Goal: Task Accomplishment & Management: Manage account settings

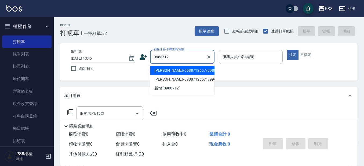
click at [179, 74] on li "[PERSON_NAME]/0988712657/0988712657" at bounding box center [182, 70] width 64 height 9
type input "[PERSON_NAME]/0988712657/0988712657"
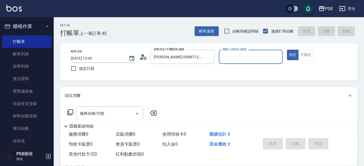
type input "B.K-1"
click at [86, 111] on div "服務名稱/代號 服務名稱/代號" at bounding box center [109, 113] width 67 height 14
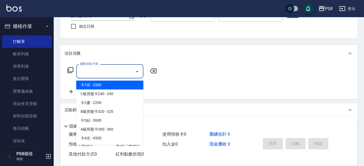
scroll to position [54, 0]
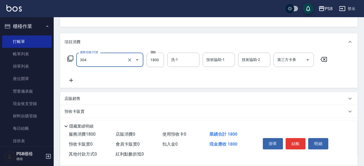
type input "基本冷燙(304)"
click at [74, 82] on icon at bounding box center [70, 80] width 13 height 6
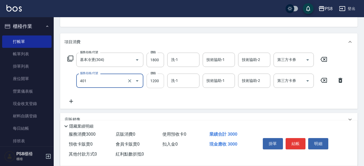
type input "基本染髮(401)"
click at [160, 82] on input "1200" at bounding box center [155, 81] width 17 height 15
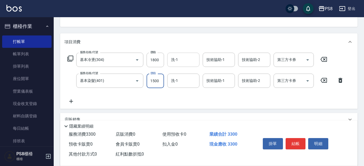
type input "1500"
click at [179, 60] on input "洗-1" at bounding box center [183, 59] width 27 height 9
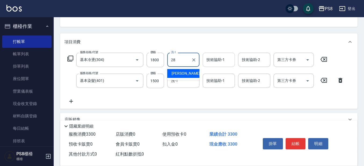
type input "28"
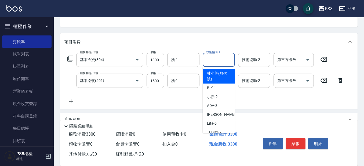
click at [208, 61] on input "技術協助-1" at bounding box center [218, 59] width 27 height 9
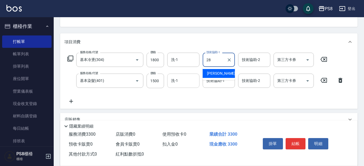
type input "28"
click at [179, 84] on input "洗-1" at bounding box center [183, 80] width 27 height 9
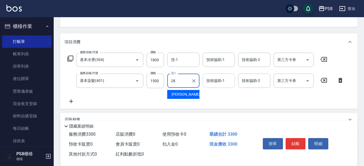
type input "28"
click at [211, 79] on div "技術協助-1 技術協助-1" at bounding box center [219, 81] width 32 height 14
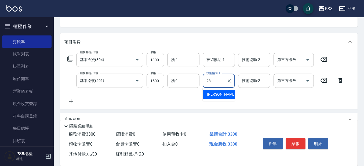
type input "[PERSON_NAME]-28"
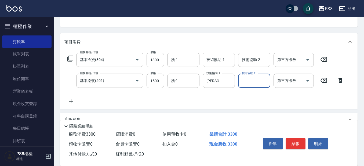
click at [208, 62] on input "技術協助-1" at bounding box center [218, 59] width 27 height 9
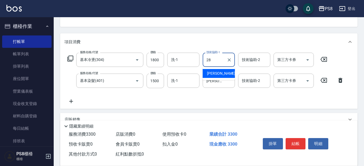
type input "[PERSON_NAME]-28"
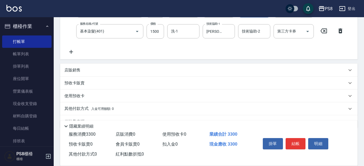
scroll to position [107, 0]
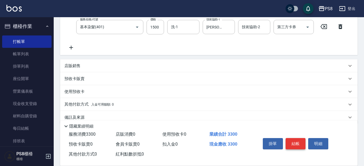
click at [300, 141] on button "結帳" at bounding box center [296, 143] width 20 height 11
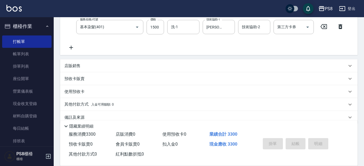
type input "[DATE] 15:36"
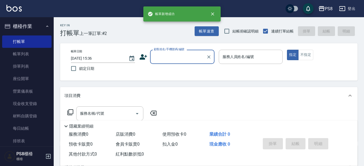
scroll to position [0, 0]
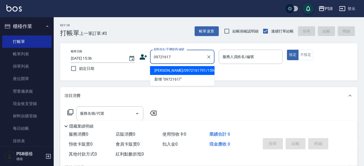
click at [164, 71] on li "[PERSON_NAME]/0972161791/15947" at bounding box center [182, 70] width 64 height 9
type input "[PERSON_NAME]/0972161791/15947"
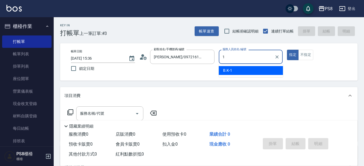
click at [230, 71] on span "B.K -1" at bounding box center [227, 71] width 9 height 6
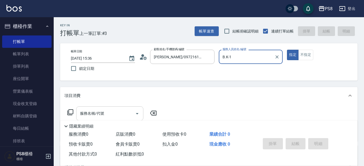
type input "B.K-1"
click at [91, 115] on div "服務名稱/代號 服務名稱/代號" at bounding box center [109, 113] width 67 height 14
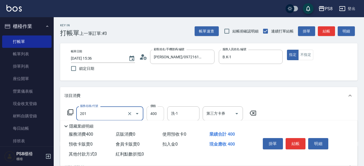
type input "洗剪400(201)"
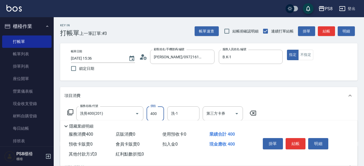
click at [155, 117] on input "400" at bounding box center [155, 113] width 17 height 15
type input "600"
type input "1"
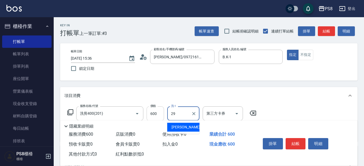
type input "[PERSON_NAME]-29"
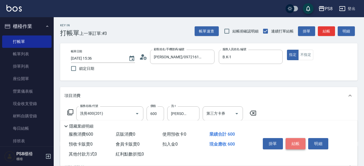
click at [295, 143] on button "結帳" at bounding box center [296, 143] width 20 height 11
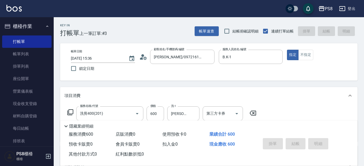
type input "[DATE] 15:38"
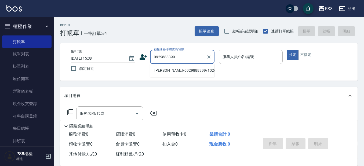
click at [190, 71] on li "[PERSON_NAME]/0929888399/10269" at bounding box center [182, 70] width 64 height 9
type input "[PERSON_NAME]/0929888399/10269"
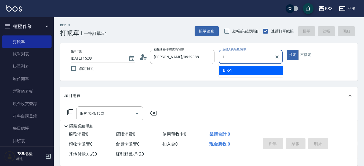
click at [256, 69] on div "B.K -1" at bounding box center [251, 70] width 64 height 9
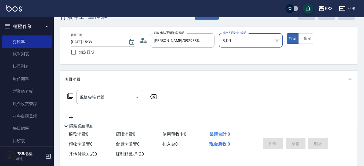
scroll to position [54, 0]
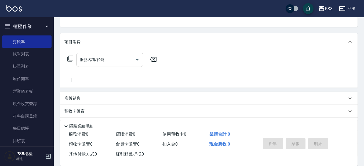
type input "B.K-1"
click at [93, 60] on input "服務名稱/代號" at bounding box center [106, 59] width 54 height 9
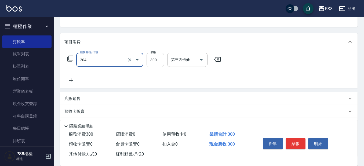
type input "單剪髮300(204)"
click at [161, 61] on input "300" at bounding box center [155, 60] width 17 height 15
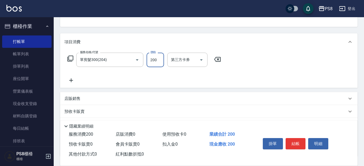
type input "200"
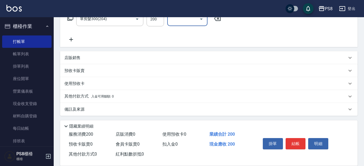
scroll to position [96, 0]
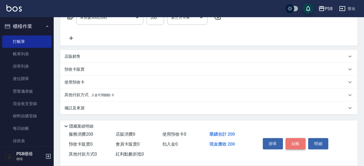
click at [298, 141] on button "結帳" at bounding box center [296, 143] width 20 height 11
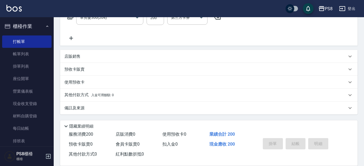
type input "[DATE] 15:39"
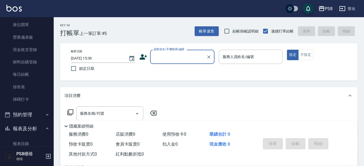
scroll to position [54, 0]
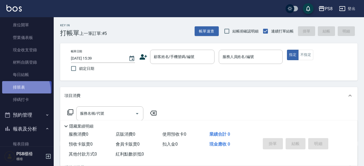
click at [20, 91] on link "排班表" at bounding box center [26, 87] width 49 height 12
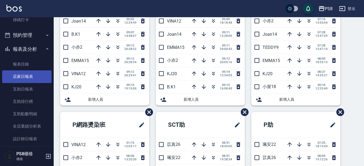
scroll to position [134, 0]
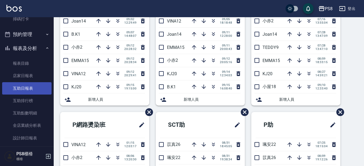
click at [29, 84] on link "互助日報表" at bounding box center [26, 88] width 49 height 12
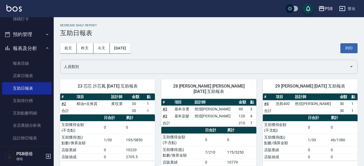
scroll to position [15, 0]
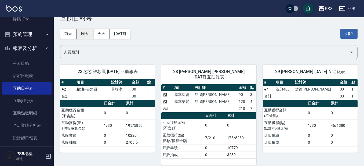
click at [86, 38] on button "昨天" at bounding box center [85, 34] width 17 height 10
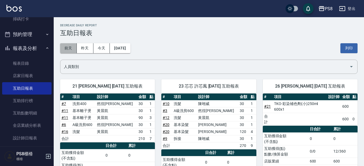
click at [75, 48] on button "前天" at bounding box center [68, 48] width 17 height 10
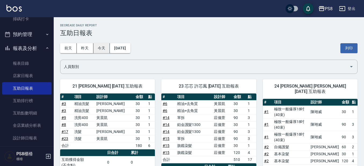
click at [102, 44] on button "今天" at bounding box center [101, 48] width 17 height 10
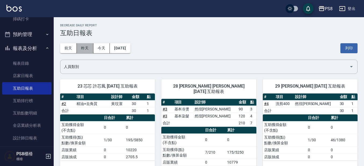
click at [85, 44] on button "昨天" at bounding box center [85, 48] width 17 height 10
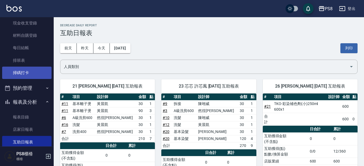
scroll to position [54, 0]
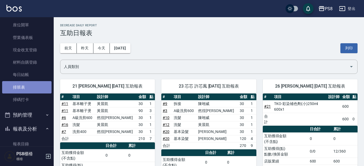
click at [27, 93] on link "排班表" at bounding box center [26, 87] width 49 height 12
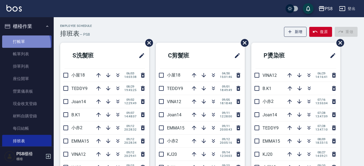
click at [19, 45] on link "打帳單" at bounding box center [26, 41] width 49 height 12
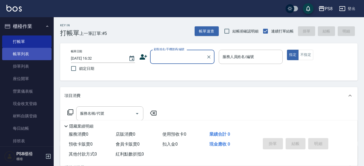
click at [29, 51] on link "帳單列表" at bounding box center [26, 54] width 49 height 12
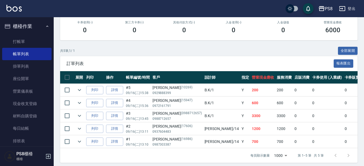
scroll to position [103, 0]
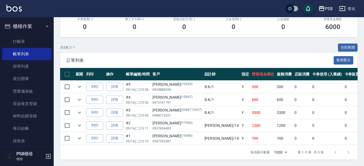
drag, startPoint x: 51, startPoint y: 50, endPoint x: 54, endPoint y: 88, distance: 37.7
click at [53, 93] on nav "櫃檯作業 打帳單 帳單列表 掛單列表 座位開單 營業儀表板 現金收支登錄 材料自購登錄 每日結帳 排班表 掃碼打卡 預約管理 預約管理 單日預約紀錄 單週預約…" at bounding box center [27, 81] width 54 height 129
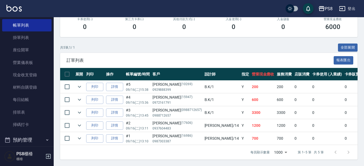
scroll to position [0, 0]
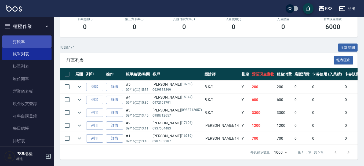
click at [25, 42] on link "打帳單" at bounding box center [26, 41] width 49 height 12
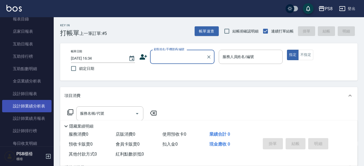
scroll to position [188, 0]
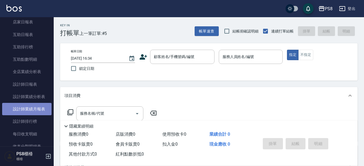
click at [36, 107] on link "設計師業績月報表" at bounding box center [26, 109] width 49 height 12
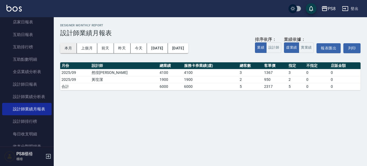
click at [70, 47] on button "本月" at bounding box center [68, 48] width 17 height 10
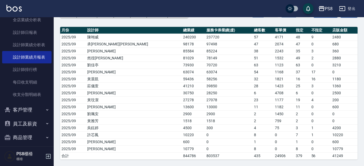
scroll to position [242, 0]
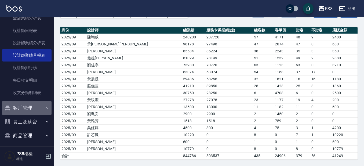
click at [30, 111] on button "客戶管理" at bounding box center [26, 108] width 49 height 14
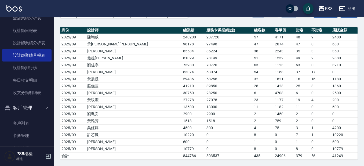
scroll to position [295, 0]
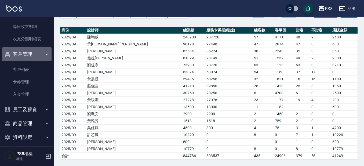
click at [28, 52] on button "客戶管理" at bounding box center [26, 54] width 49 height 14
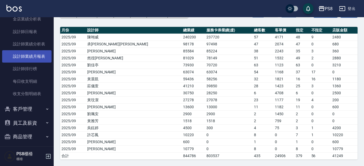
scroll to position [231, 0]
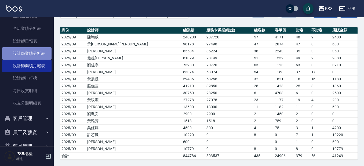
click at [31, 54] on link "設計師業績分析表" at bounding box center [26, 53] width 49 height 12
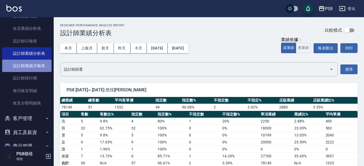
click at [33, 66] on link "設計師業績月報表" at bounding box center [26, 66] width 49 height 12
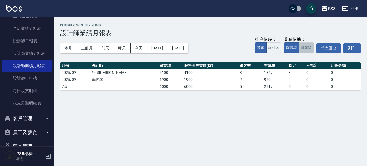
click at [308, 47] on button "實業績" at bounding box center [306, 47] width 15 height 10
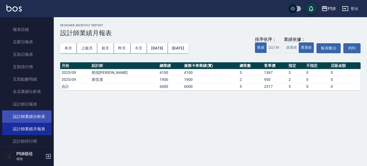
scroll to position [178, 0]
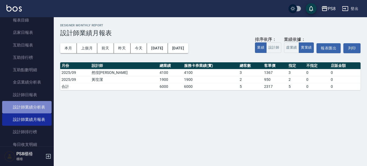
click at [38, 106] on link "設計師業績分析表" at bounding box center [26, 107] width 49 height 12
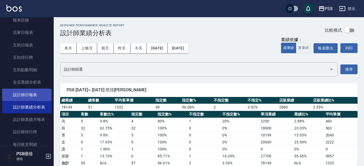
click at [34, 94] on link "設計師日報表" at bounding box center [26, 95] width 49 height 12
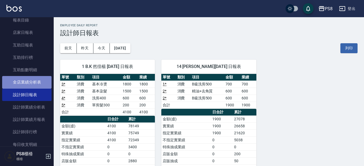
click at [34, 82] on link "全店業績分析表" at bounding box center [26, 82] width 49 height 12
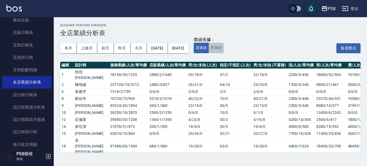
click at [223, 49] on button "實業績" at bounding box center [215, 48] width 15 height 10
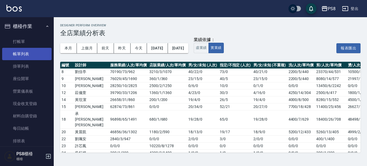
click at [33, 57] on link "帳單列表" at bounding box center [26, 54] width 49 height 12
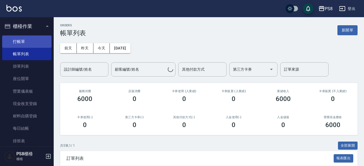
click at [22, 39] on link "打帳單" at bounding box center [26, 41] width 49 height 12
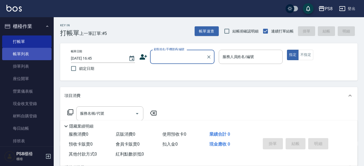
click at [30, 54] on link "帳單列表" at bounding box center [26, 54] width 49 height 12
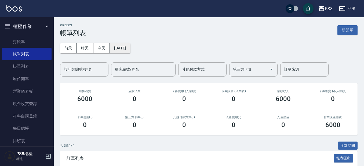
click at [129, 48] on button "[DATE]" at bounding box center [120, 48] width 20 height 10
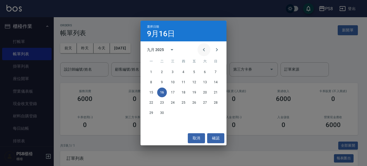
click at [204, 51] on icon "Previous month" at bounding box center [204, 49] width 6 height 6
click at [205, 110] on button "30" at bounding box center [205, 113] width 10 height 10
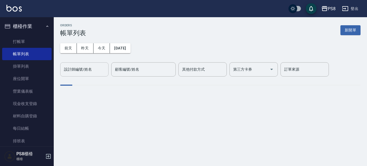
click at [94, 66] on input "設計師編號/姓名" at bounding box center [85, 69] width 44 height 9
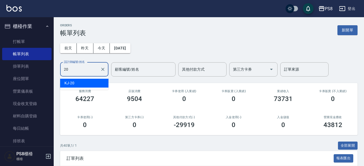
click at [78, 83] on div "KJ -20" at bounding box center [84, 83] width 48 height 9
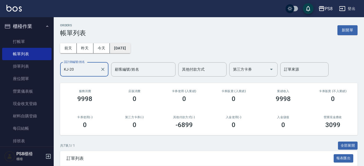
type input "KJ-20"
click at [128, 48] on button "[DATE]" at bounding box center [120, 48] width 20 height 10
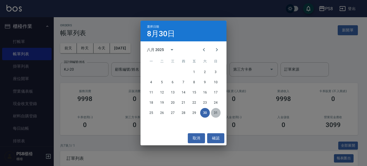
click at [215, 111] on button "31" at bounding box center [216, 113] width 10 height 10
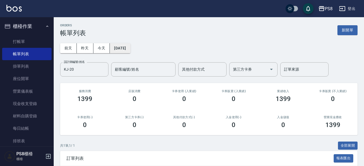
click at [120, 46] on button "[DATE]" at bounding box center [120, 48] width 20 height 10
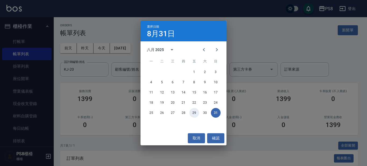
click at [194, 115] on button "29" at bounding box center [194, 113] width 10 height 10
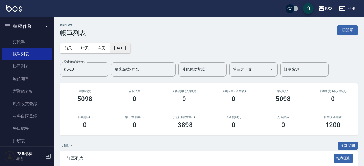
click at [124, 49] on button "[DATE]" at bounding box center [120, 48] width 20 height 10
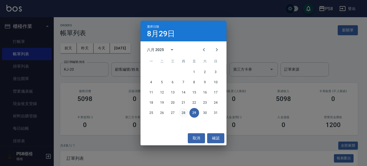
click at [184, 114] on button "28" at bounding box center [184, 113] width 10 height 10
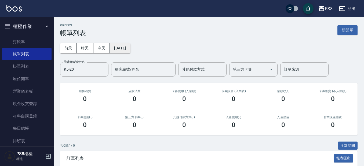
click at [125, 52] on button "[DATE]" at bounding box center [120, 48] width 20 height 10
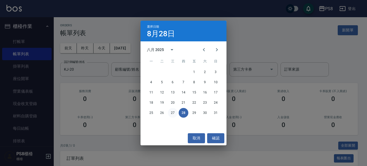
click at [175, 112] on button "27" at bounding box center [173, 113] width 10 height 10
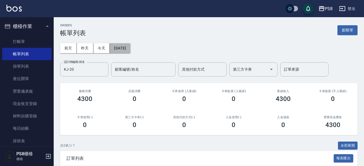
click at [130, 45] on button "[DATE]" at bounding box center [120, 48] width 20 height 10
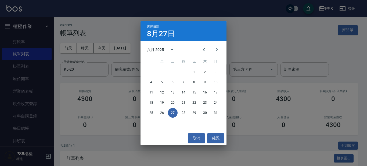
click at [128, 34] on div "選擇日期 [DATE] 八月 2025 一 二 三 四 五 六 日 1 2 3 4 5 6 7 8 9 10 11 12 13 14 15 16 17 18 …" at bounding box center [183, 83] width 367 height 166
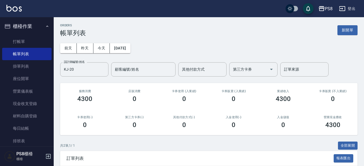
click at [142, 49] on div "[DATE] [DATE] [DATE] [DATE] 設計師編號/姓名 KJ-20 設計師編號/姓名 顧客編號/姓名 顧客編號/姓名 其他付款方式 其他付款…" at bounding box center [209, 57] width 298 height 40
click at [130, 49] on button "[DATE]" at bounding box center [120, 48] width 20 height 10
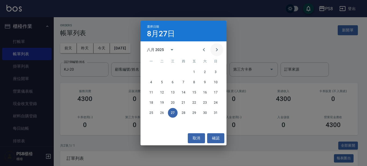
click at [219, 48] on icon "Next month" at bounding box center [217, 49] width 6 height 6
click at [193, 69] on button "5" at bounding box center [194, 72] width 10 height 10
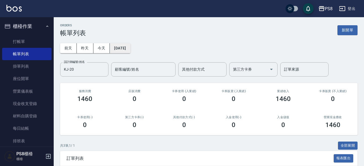
click at [130, 47] on button "[DATE]" at bounding box center [120, 48] width 20 height 10
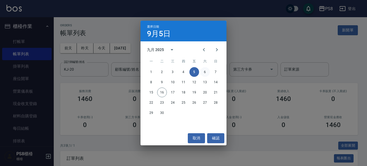
click at [204, 71] on button "6" at bounding box center [205, 72] width 10 height 10
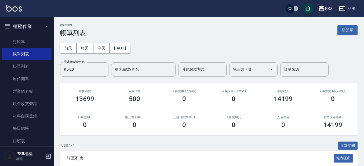
scroll to position [103, 0]
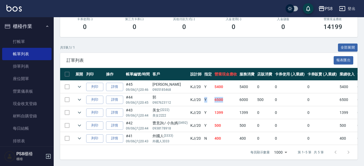
drag, startPoint x: 227, startPoint y: 95, endPoint x: 172, endPoint y: 99, distance: 55.2
click at [203, 95] on tr "列印 詳情 #44 09/06 (六) 20:45 郭 0907623112 KJ /20 Y 6500 6000 500 0 0 6500 0 0 0 0 0" at bounding box center [289, 99] width 459 height 13
click at [170, 100] on p "0907623112" at bounding box center [170, 102] width 35 height 5
drag, startPoint x: 182, startPoint y: 97, endPoint x: 159, endPoint y: 97, distance: 23.4
click at [159, 100] on p "0907623112" at bounding box center [170, 102] width 35 height 5
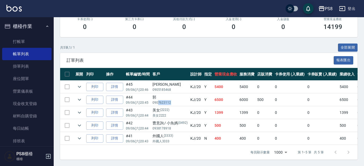
click at [157, 100] on p "0907623112" at bounding box center [170, 102] width 35 height 5
click at [80, 97] on icon "expand row" at bounding box center [79, 99] width 6 height 6
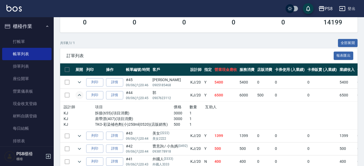
click at [15, 6] on img at bounding box center [13, 8] width 15 height 7
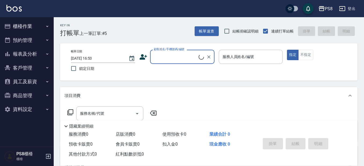
click at [159, 58] on input "顧客姓名/手機號碼/編號" at bounding box center [176, 56] width 46 height 9
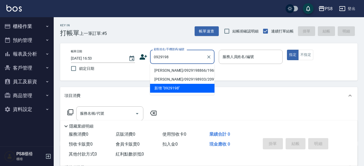
click at [172, 68] on li "[PERSON_NAME]/0929198866/19653" at bounding box center [182, 70] width 64 height 9
type input "[PERSON_NAME]/0929198866/19653"
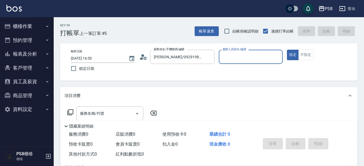
type input "佳亭-8"
click at [101, 108] on div "服務名稱/代號" at bounding box center [109, 113] width 67 height 14
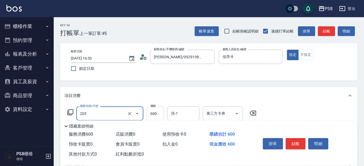
type input "A級洗剪600(205)"
click at [151, 115] on input "600" at bounding box center [155, 113] width 17 height 15
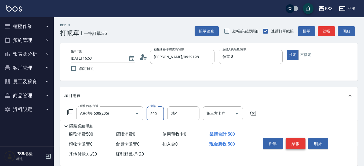
type input "500"
click at [302, 142] on button "結帳" at bounding box center [296, 143] width 20 height 11
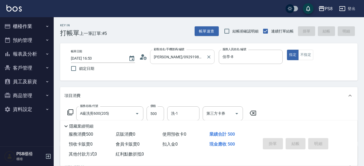
type input "[DATE] 16:54"
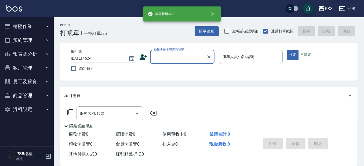
click at [170, 57] on input "顧客姓名/手機號碼/編號" at bounding box center [179, 56] width 52 height 9
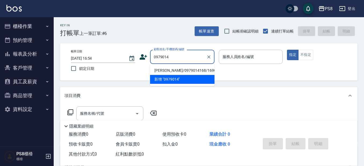
click at [176, 70] on li "[PERSON_NAME]/0979014168/16904" at bounding box center [182, 70] width 64 height 9
type input "[PERSON_NAME]/0979014168/16904"
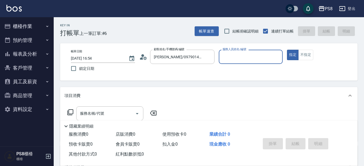
type input "佳亭-8"
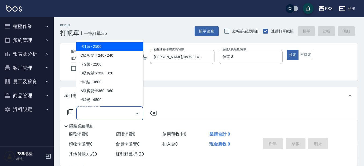
click at [106, 110] on input "服務名稱/代號" at bounding box center [106, 113] width 54 height 9
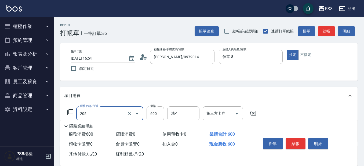
type input "A級洗剪600(205)"
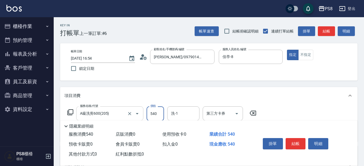
type input "540"
click at [296, 139] on button "結帳" at bounding box center [296, 143] width 20 height 11
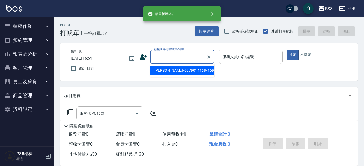
click at [173, 61] on input "顧客姓名/手機號碼/編號" at bounding box center [179, 56] width 52 height 9
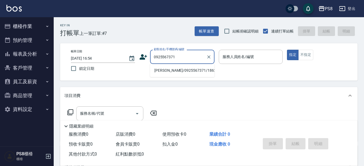
click at [175, 70] on li "[PERSON_NAME]/0925567371/18621" at bounding box center [182, 70] width 64 height 9
type input "[PERSON_NAME]/0925567371/18621"
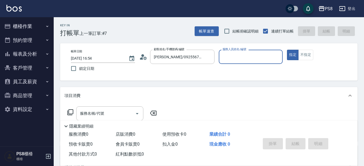
type input "佳亭-8"
click at [107, 113] on input "服務名稱/代號" at bounding box center [106, 113] width 54 height 9
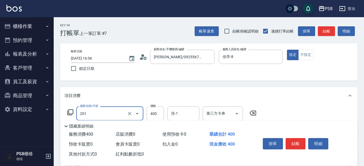
type input "洗剪400(201)"
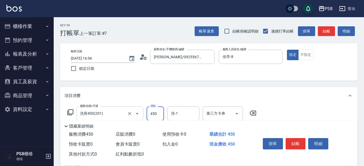
type input "450"
click at [295, 140] on button "結帳" at bounding box center [296, 143] width 20 height 11
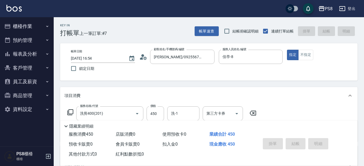
type input "[DATE] 16:55"
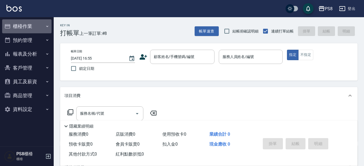
click at [34, 33] on button "櫃檯作業" at bounding box center [26, 26] width 49 height 14
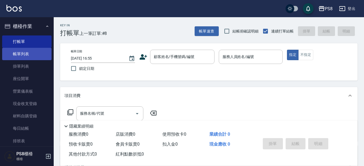
click at [35, 48] on link "帳單列表" at bounding box center [26, 54] width 49 height 12
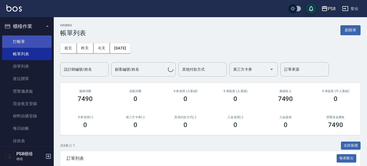
click at [35, 41] on link "打帳單" at bounding box center [26, 41] width 49 height 12
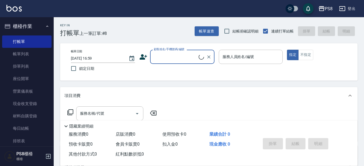
click at [194, 61] on input "顧客姓名/手機號碼/編號" at bounding box center [176, 56] width 46 height 9
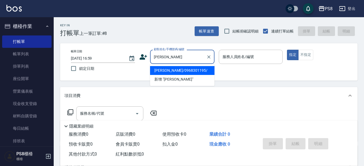
click at [183, 71] on li "[PERSON_NAME]/0968301195/" at bounding box center [182, 70] width 64 height 9
type input "[PERSON_NAME]/0968301195/"
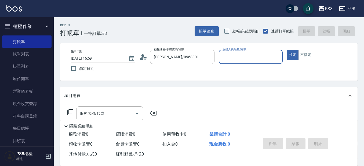
click at [141, 51] on div "顧客姓名/手機號碼/編號 [PERSON_NAME]/0968301195/ 顧客姓名/手機號碼/編號" at bounding box center [176, 57] width 75 height 14
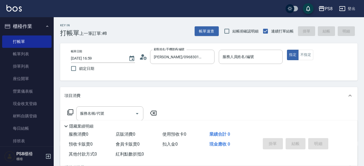
click at [142, 55] on circle at bounding box center [142, 55] width 3 height 3
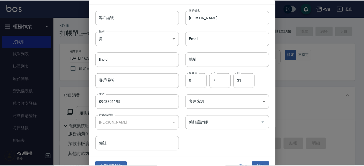
scroll to position [20, 0]
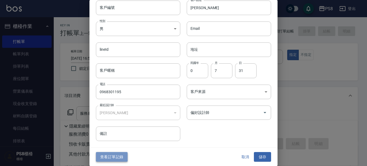
click at [121, 157] on button "查看訂單記錄" at bounding box center [112, 157] width 32 height 10
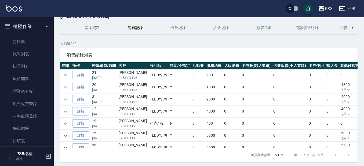
scroll to position [27, 0]
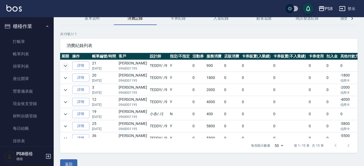
click at [64, 68] on icon "expand row" at bounding box center [65, 66] width 6 height 6
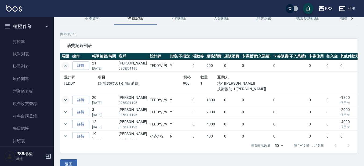
click at [66, 100] on icon "expand row" at bounding box center [65, 100] width 3 height 2
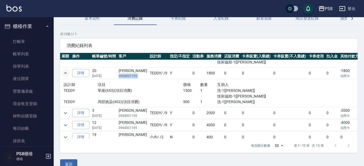
copy p "0968301195"
drag, startPoint x: 119, startPoint y: 76, endPoint x: 139, endPoint y: 78, distance: 20.3
click at [139, 78] on tr "詳情 20 [DATE] [PERSON_NAME]0968301195 TEDDY / /9 Y 0 1800 0 0 0 0 0 -1800 信用卡 0" at bounding box center [227, 73] width 335 height 12
copy p "0968301195"
click at [130, 74] on p "0968301195" at bounding box center [133, 76] width 28 height 5
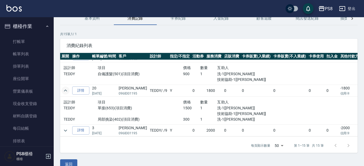
scroll to position [0, 0]
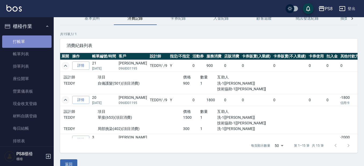
click at [38, 38] on link "打帳單" at bounding box center [26, 41] width 49 height 12
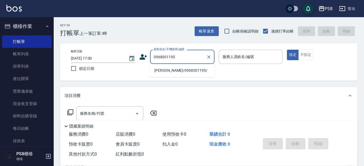
click at [166, 74] on li "[PERSON_NAME]/0968301195/" at bounding box center [182, 70] width 64 height 9
type input "[PERSON_NAME]/0968301195/"
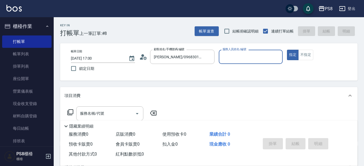
click at [145, 58] on icon at bounding box center [143, 57] width 8 height 8
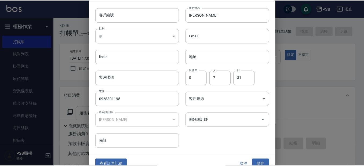
scroll to position [20, 0]
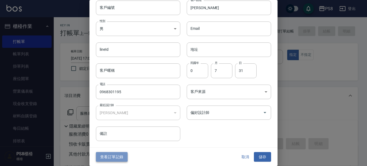
click at [115, 152] on button "查看訂單記錄" at bounding box center [112, 157] width 32 height 10
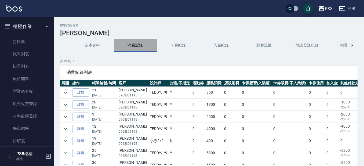
click at [145, 42] on button "消費記錄" at bounding box center [135, 45] width 43 height 13
click at [68, 108] on icon "expand row" at bounding box center [65, 105] width 6 height 6
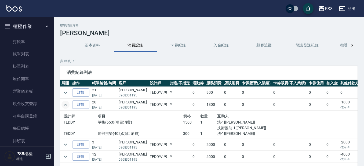
click at [68, 108] on icon "expand row" at bounding box center [65, 105] width 6 height 6
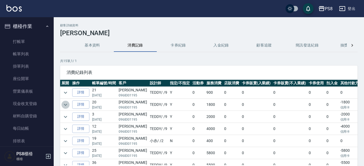
click at [68, 108] on icon "expand row" at bounding box center [65, 105] width 6 height 6
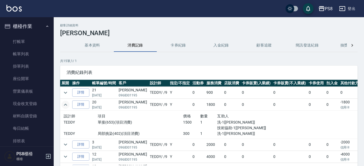
click at [68, 108] on icon "expand row" at bounding box center [65, 105] width 6 height 6
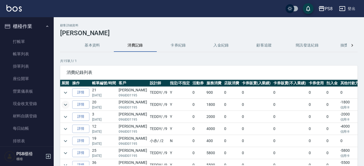
scroll to position [54, 0]
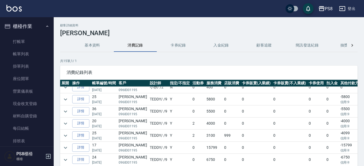
click at [61, 101] on td at bounding box center [65, 99] width 11 height 12
click at [63, 100] on icon "expand row" at bounding box center [65, 99] width 6 height 6
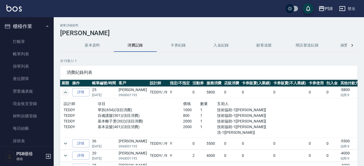
scroll to position [81, 0]
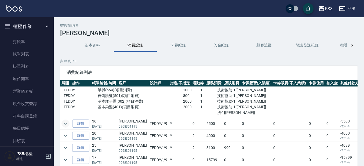
click at [63, 122] on icon "expand row" at bounding box center [65, 123] width 6 height 6
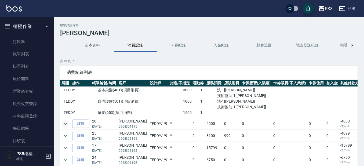
scroll to position [134, 0]
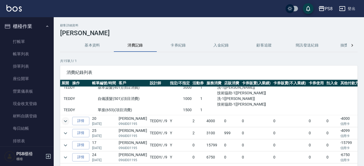
click at [64, 124] on button "expand row" at bounding box center [66, 121] width 8 height 8
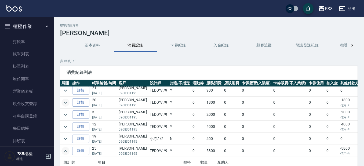
scroll to position [0, 0]
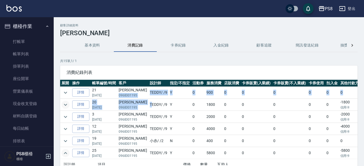
copy tbody "0968301195 TEDDY / /9 Y 0 900 0 0 0 0 0 0 900 詳情 20 [DATE] [PERSON_NAME]0968301…"
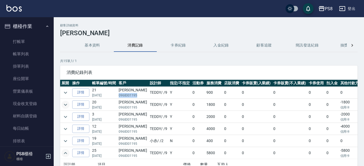
copy p "0968301195"
drag, startPoint x: 118, startPoint y: 95, endPoint x: 138, endPoint y: 95, distance: 19.3
click at [138, 95] on td "[PERSON_NAME]0968301195" at bounding box center [132, 93] width 31 height 12
click at [42, 41] on link "打帳單" at bounding box center [26, 41] width 49 height 12
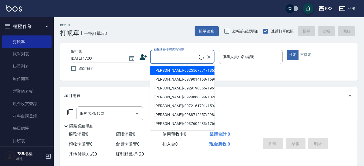
click at [180, 54] on input "顧客姓名/手機號碼/編號" at bounding box center [176, 56] width 46 height 9
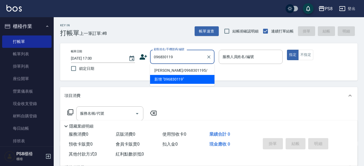
click at [186, 69] on li "[PERSON_NAME]/0968301195/" at bounding box center [182, 70] width 64 height 9
type input "[PERSON_NAME]/0968301195/"
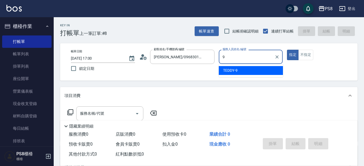
type input "TEDDY-9"
type button "true"
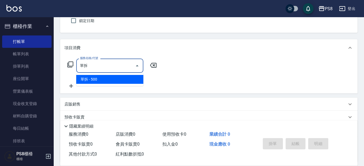
scroll to position [96, 0]
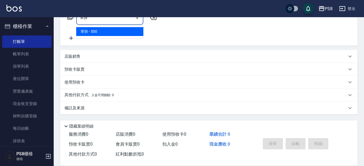
click at [118, 34] on span "單拆 - 500" at bounding box center [109, 31] width 67 height 9
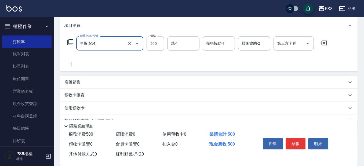
scroll to position [69, 0]
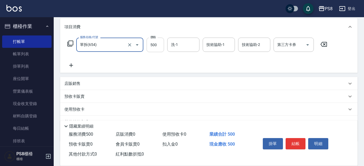
type input "單拆(654)"
click at [161, 44] on input "500" at bounding box center [155, 45] width 17 height 15
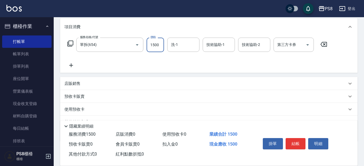
type input "1500"
click at [70, 63] on icon at bounding box center [70, 65] width 13 height 6
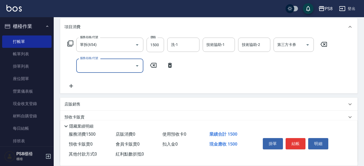
click at [112, 66] on input "服務名稱/代號" at bounding box center [106, 65] width 54 height 9
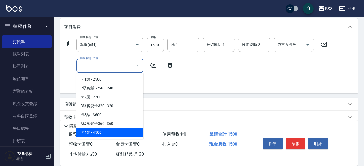
click at [93, 62] on input "服務名稱/代號" at bounding box center [106, 65] width 54 height 9
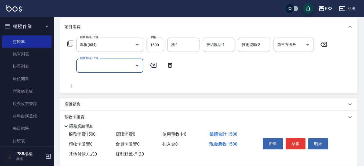
type input "ㄎ"
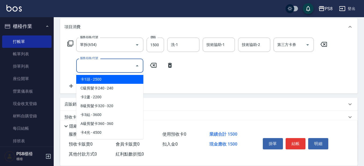
type input "ㄋ"
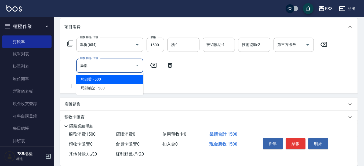
click at [123, 79] on span "局部燙 - 500" at bounding box center [109, 79] width 67 height 9
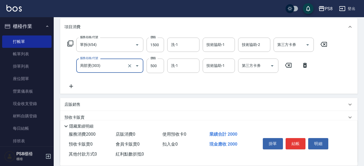
type input "局部燙(303)"
click at [71, 91] on div "服務名稱/代號 單拆(654) 服務名稱/代號 價格 1500 價格 洗-1 洗-1 技術協助-1 技術協助-1 技術協助-2 技術協助-2 第三方卡券 第三…" at bounding box center [209, 64] width 298 height 58
click at [75, 90] on div "服務名稱/代號 單拆(654) 服務名稱/代號 價格 1500 價格 洗-1 洗-1 技術協助-1 技術協助-1 技術協助-2 技術協助-2 第三方卡券 第三…" at bounding box center [209, 64] width 298 height 58
click at [76, 88] on icon at bounding box center [70, 86] width 13 height 6
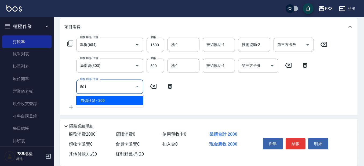
click at [107, 102] on span "自備護髮 - 300" at bounding box center [109, 100] width 67 height 9
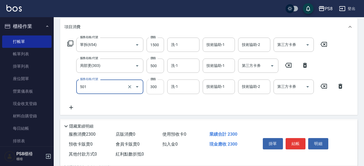
type input "自備護髮(501)"
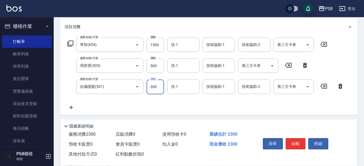
click at [156, 89] on input "300" at bounding box center [155, 86] width 17 height 15
type input "1000"
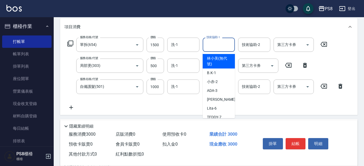
click at [225, 45] on input "技術協助-1" at bounding box center [218, 44] width 27 height 9
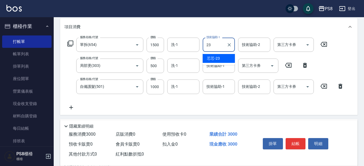
click at [223, 59] on div "芯芯 -23" at bounding box center [219, 58] width 32 height 9
type input "芯芯-23"
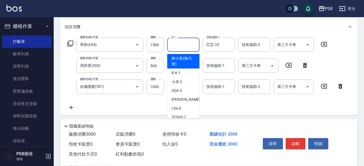
click at [196, 44] on input "洗-1" at bounding box center [183, 44] width 27 height 9
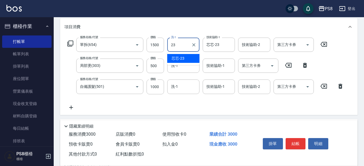
click at [189, 64] on ul "芯芯 -23" at bounding box center [183, 58] width 32 height 13
click at [182, 57] on span "芯芯 -23" at bounding box center [178, 59] width 13 height 6
click at [245, 50] on div "技術協助-2" at bounding box center [254, 45] width 32 height 14
type input "芯芯-23"
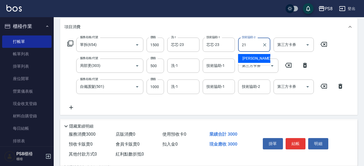
click at [249, 57] on span "[PERSON_NAME] -21" at bounding box center [260, 59] width 34 height 6
type input "[PERSON_NAME]-21"
click at [194, 63] on input "洗-1" at bounding box center [183, 65] width 27 height 9
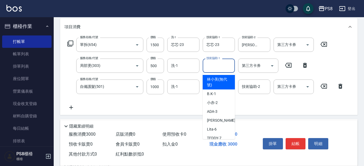
click at [214, 66] on input "技術協助-1" at bounding box center [218, 65] width 27 height 9
type input "2"
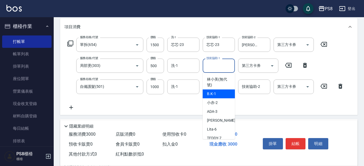
click at [192, 105] on div "服務名稱/代號 單拆(654) 服務名稱/代號 價格 1500 價格 洗-1 芯芯-23 洗-1 技術協助-1 芯芯-23 技術協助-1 技術協助-2 [PE…" at bounding box center [205, 74] width 283 height 73
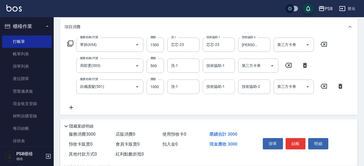
click at [222, 81] on div "技術協助-1" at bounding box center [219, 86] width 32 height 14
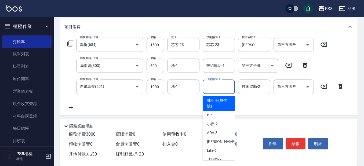
type input "3"
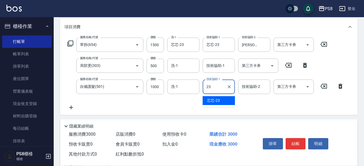
click at [217, 99] on span "芯芯 -23" at bounding box center [213, 101] width 13 height 6
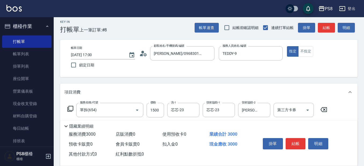
scroll to position [0, 0]
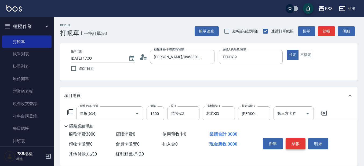
type input "芯芯-23"
click at [301, 139] on button "結帳" at bounding box center [296, 143] width 20 height 11
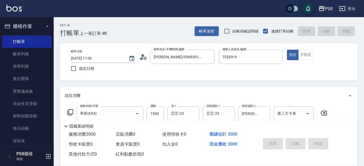
type input "[DATE] 17:01"
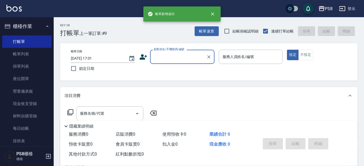
click at [180, 56] on input "顧客姓名/手機號碼/編號" at bounding box center [179, 56] width 52 height 9
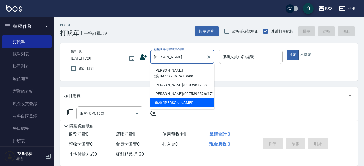
click at [172, 72] on li "[PERSON_NAME]燃/0923720615/13688" at bounding box center [182, 73] width 64 height 15
type input "[PERSON_NAME]燃/0923720615/13688"
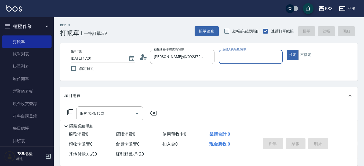
type input "6"
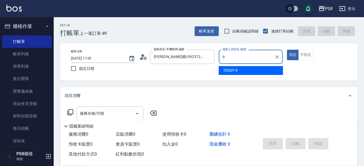
type input "TEDDY-9"
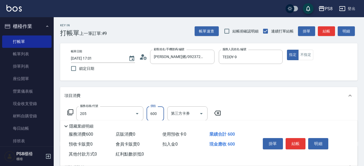
type input "A級洗剪600(205)"
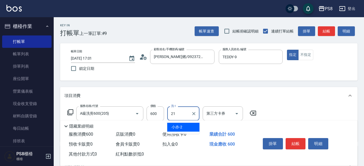
type input "[PERSON_NAME]-21"
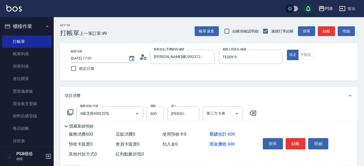
click at [297, 148] on div "掛單 結帳 明細" at bounding box center [296, 144] width 70 height 17
click at [297, 143] on button "結帳" at bounding box center [296, 143] width 20 height 11
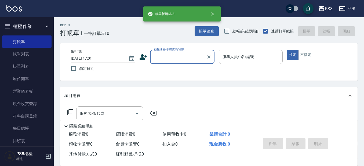
click at [168, 55] on input "顧客姓名/手機號碼/編號" at bounding box center [179, 56] width 52 height 9
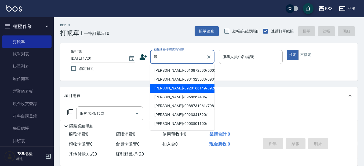
drag, startPoint x: 175, startPoint y: 72, endPoint x: 279, endPoint y: 41, distance: 108.2
click at [262, 39] on body "PS8 登出 櫃檯作業 打帳單 帳單列表 掛單列表 座位開單 營業儀表板 現金收支登錄 材料自購登錄 每日結帳 排班表 掃碼打卡 預約管理 預約管理 單日預約…" at bounding box center [182, 131] width 364 height 262
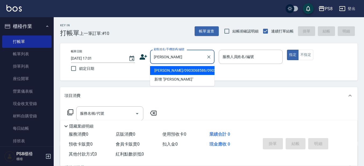
click at [191, 69] on li "[PERSON_NAME]/0903068586/0903068586" at bounding box center [182, 70] width 64 height 9
click at [175, 57] on input "[PERSON_NAME]/0903068586/0903068586" at bounding box center [179, 56] width 52 height 9
click at [161, 57] on input "[PERSON_NAME]/0903068586/0903068586" at bounding box center [179, 56] width 52 height 9
drag, startPoint x: 161, startPoint y: 57, endPoint x: 241, endPoint y: 54, distance: 79.3
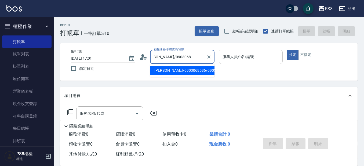
click at [240, 55] on div "帳單日期 [DATE] 17:01 鎖定日期 顧客姓名/手機號碼/編號 [PERSON_NAME]/0903068586/0903068586 顧客姓名/手機…" at bounding box center [209, 62] width 285 height 24
type input "鍾"
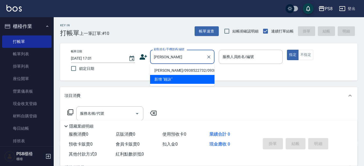
click at [197, 69] on li "[PERSON_NAME]/0938522732/0938522732" at bounding box center [182, 70] width 64 height 9
type input "[PERSON_NAME]/0938522732/0938522732"
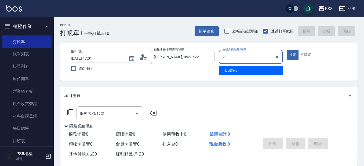
type input "TEDDY-9"
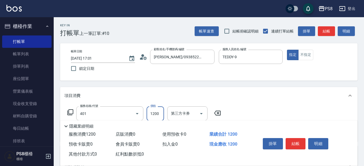
type input "基本染髮(401)"
type input "1800"
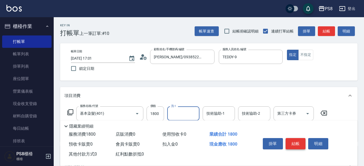
click at [299, 145] on button "結帳" at bounding box center [296, 143] width 20 height 11
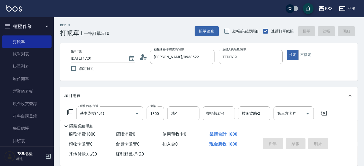
type input "[DATE] 17:02"
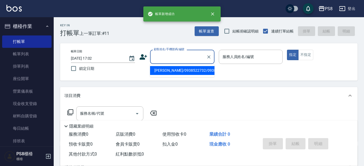
click at [156, 55] on input "顧客姓名/手機號碼/編號" at bounding box center [179, 56] width 52 height 9
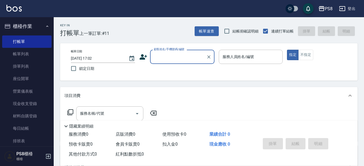
click at [173, 61] on input "顧客姓名/手機號碼/編號" at bounding box center [179, 56] width 52 height 9
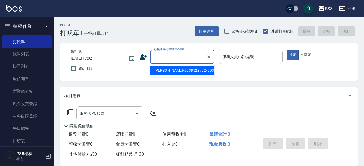
click at [143, 58] on icon at bounding box center [144, 56] width 8 height 5
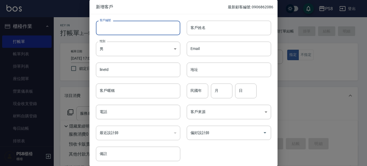
click at [121, 28] on input "客戶編號" at bounding box center [138, 28] width 84 height 15
drag, startPoint x: 133, startPoint y: 26, endPoint x: 99, endPoint y: 24, distance: 33.4
click at [99, 24] on input "0936926381" at bounding box center [132, 28] width 72 height 15
type input "0936926381"
click at [118, 117] on input "電話" at bounding box center [138, 112] width 84 height 15
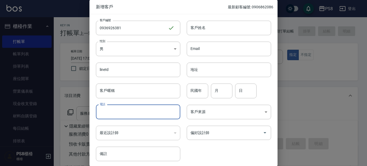
paste input "0936926381"
type input "0936926381"
click at [240, 21] on input "客戶姓名" at bounding box center [229, 28] width 84 height 15
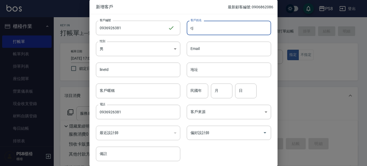
type input "c"
type input "x"
click at [305, 57] on div at bounding box center [183, 83] width 367 height 166
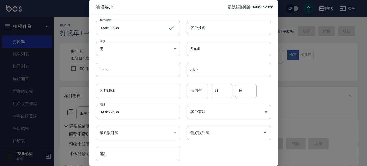
click at [240, 2] on div "新增客戶 最新顧客編號: 0906862086" at bounding box center [183, 7] width 188 height 14
drag, startPoint x: 240, startPoint y: 6, endPoint x: 239, endPoint y: 13, distance: 7.3
click at [240, 7] on div "新增客戶 最新顧客編號: 0906862086" at bounding box center [183, 7] width 188 height 14
click at [233, 39] on div "Email Email" at bounding box center [225, 45] width 91 height 21
click at [237, 138] on div "偏好設計師" at bounding box center [229, 133] width 84 height 14
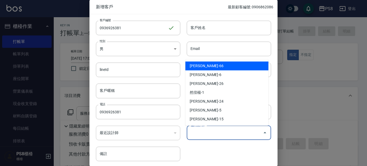
type input "許芳綺"
click at [233, 149] on div "客戶編號 0936926381 ​ 客戶編號 客戶姓名 客戶姓名 性別 男 [DEMOGRAPHIC_DATA] 性別 Email Email lineId …" at bounding box center [180, 87] width 182 height 147
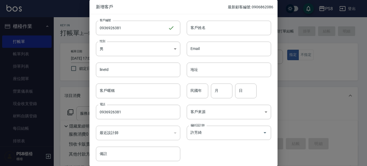
click at [229, 147] on div "客戶編號 0936926381 ​ 客戶編號 客戶姓名 客戶姓名 性別 男 [DEMOGRAPHIC_DATA] 性別 Email Email lineId …" at bounding box center [180, 87] width 182 height 147
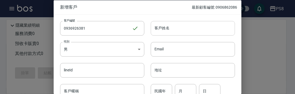
click at [187, 25] on input "客戶姓名" at bounding box center [193, 28] width 84 height 15
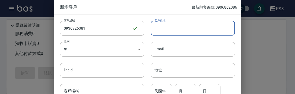
type input "＿"
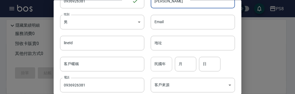
type input "[PERSON_NAME]"
click at [164, 66] on input "民國年" at bounding box center [161, 64] width 21 height 15
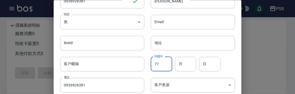
type input "77"
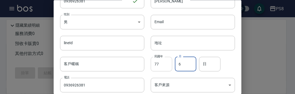
type input "6"
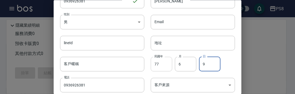
type input "9"
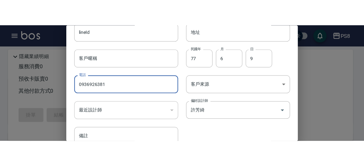
scroll to position [92, 0]
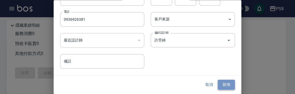
click at [227, 80] on button "新增" at bounding box center [226, 85] width 17 height 10
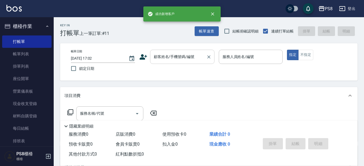
drag, startPoint x: 168, startPoint y: 62, endPoint x: 178, endPoint y: 54, distance: 12.6
click at [178, 54] on input "顧客姓名/手機號碼/編號" at bounding box center [179, 56] width 52 height 9
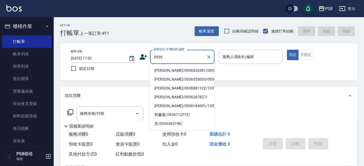
drag, startPoint x: 174, startPoint y: 75, endPoint x: 212, endPoint y: 78, distance: 38.0
click at [174, 75] on li "[PERSON_NAME]/0936926381/0936926381" at bounding box center [182, 70] width 64 height 9
type input "[PERSON_NAME]/0936926381/0936926381"
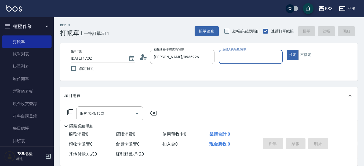
type input "[PERSON_NAME]-66"
click at [278, 58] on icon "Clear" at bounding box center [276, 56] width 5 height 5
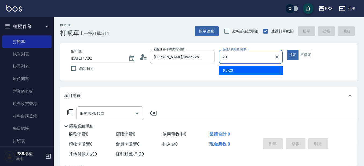
click at [253, 71] on div "KJ -20" at bounding box center [251, 70] width 64 height 9
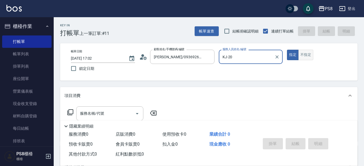
type input "KJ-20"
click at [305, 55] on button "不指定" at bounding box center [305, 55] width 15 height 10
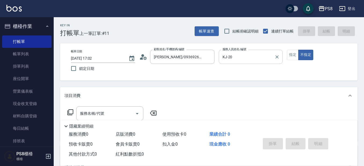
click at [100, 112] on div "服務名稱/代號 服務名稱/代號" at bounding box center [109, 113] width 67 height 14
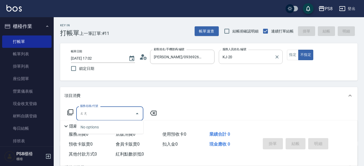
type input "趟"
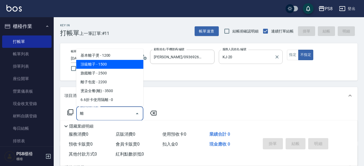
click at [107, 67] on span "頂級離子 - 1500" at bounding box center [109, 64] width 67 height 9
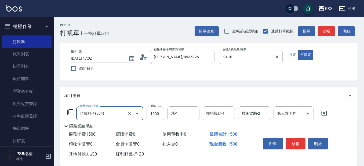
type input "頂級離子(804)"
click at [157, 112] on input "1500" at bounding box center [155, 113] width 17 height 15
type input "1799"
click at [191, 109] on input "洗-1" at bounding box center [183, 113] width 27 height 9
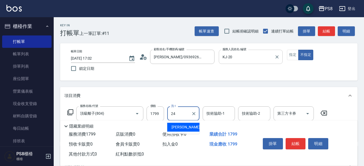
click at [187, 127] on div "[PERSON_NAME] -24" at bounding box center [183, 127] width 32 height 9
type input "[PERSON_NAME]-24"
click at [209, 117] on input "技術協助-1" at bounding box center [218, 113] width 27 height 9
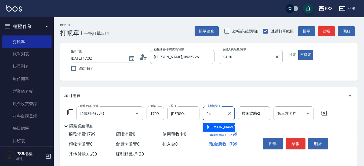
click at [213, 127] on span "[PERSON_NAME] -24" at bounding box center [224, 127] width 34 height 6
type input "[PERSON_NAME]-24"
click at [302, 145] on button "結帳" at bounding box center [296, 143] width 20 height 11
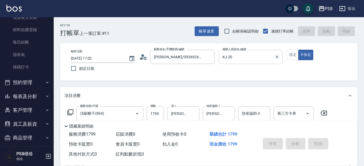
scroll to position [51, 0]
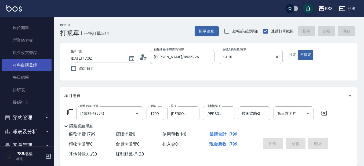
type input "[DATE] 17:26"
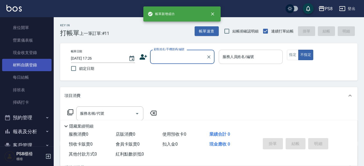
scroll to position [0, 0]
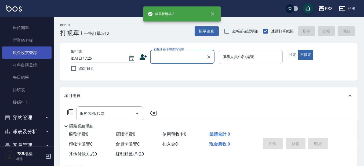
click at [34, 53] on link "現金收支登錄" at bounding box center [26, 52] width 49 height 12
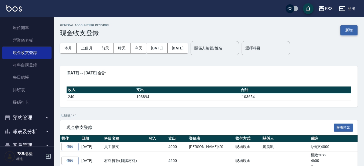
click at [347, 33] on button "新增" at bounding box center [349, 30] width 17 height 10
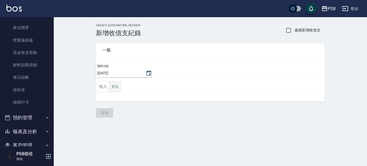
click at [115, 87] on button "支出" at bounding box center [115, 86] width 12 height 11
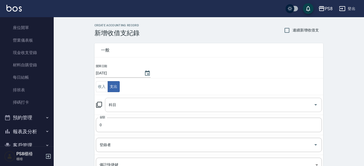
click at [131, 111] on div "科目" at bounding box center [213, 105] width 217 height 14
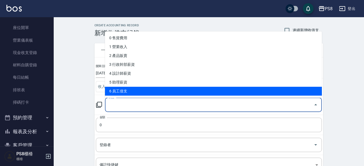
click at [137, 92] on li "6 員工借支" at bounding box center [213, 91] width 217 height 9
type input "6 員工借支"
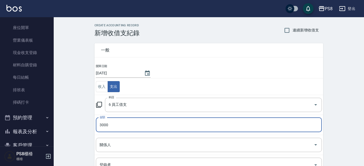
type input "3000"
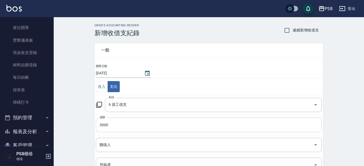
scroll to position [81, 0]
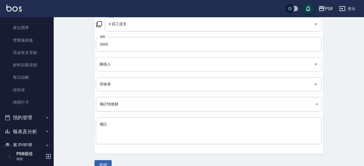
click at [125, 61] on input "關係人" at bounding box center [204, 64] width 213 height 9
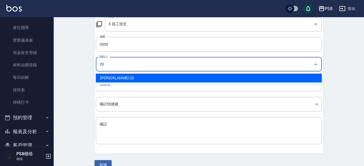
click at [125, 78] on li "[PERSON_NAME]-20" at bounding box center [209, 78] width 226 height 9
type input "[PERSON_NAME]-20"
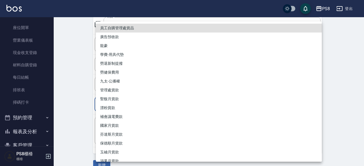
click at [123, 99] on body "PS8 登出 櫃檯作業 打帳單 帳單列表 掛單列表 座位開單 營業儀表板 現金收支登錄 材料自購登錄 每日結帳 排班表 掃碼打卡 預約管理 預約管理 單日預約…" at bounding box center [182, 47] width 364 height 257
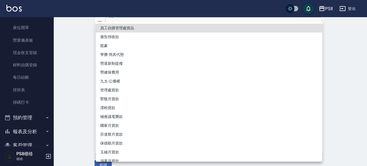
click at [79, 91] on div at bounding box center [183, 83] width 367 height 166
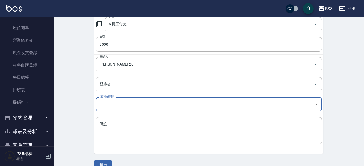
click at [110, 85] on input "登錄者" at bounding box center [204, 83] width 213 height 9
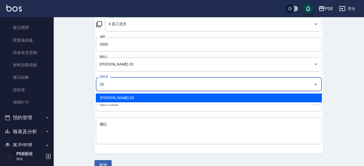
click at [113, 98] on li "[PERSON_NAME]-20" at bounding box center [209, 97] width 226 height 9
type input "[PERSON_NAME]-20"
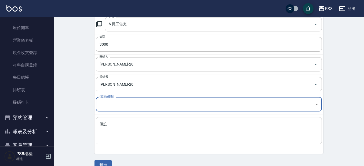
click at [121, 134] on textarea "備註" at bounding box center [209, 131] width 219 height 18
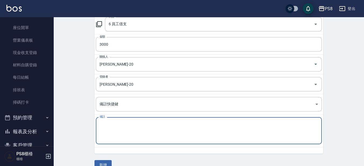
type textarea "J"
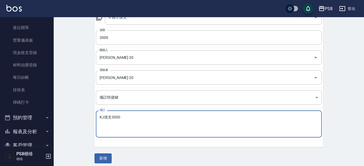
scroll to position [91, 0]
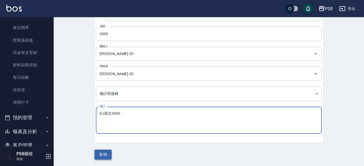
type textarea "KJ借支3000"
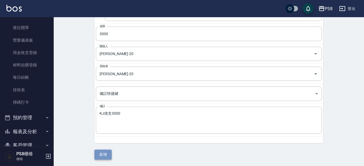
click at [103, 155] on button "新增" at bounding box center [103, 155] width 17 height 10
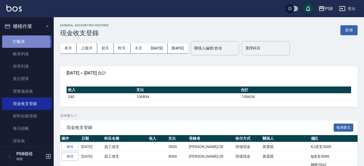
click at [22, 42] on link "打帳單" at bounding box center [26, 41] width 49 height 12
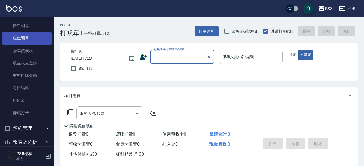
scroll to position [105, 0]
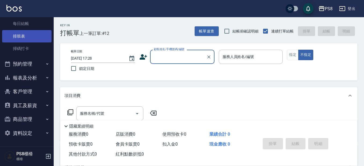
click at [29, 37] on link "排班表" at bounding box center [26, 36] width 49 height 12
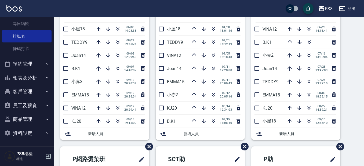
scroll to position [54, 0]
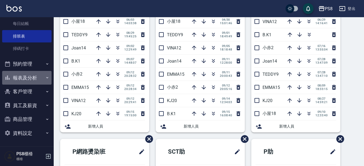
drag, startPoint x: 29, startPoint y: 73, endPoint x: 27, endPoint y: 79, distance: 7.1
click at [29, 74] on button "報表及分析" at bounding box center [26, 78] width 49 height 14
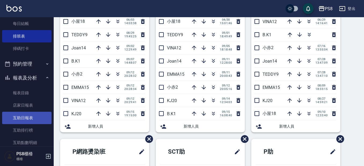
click at [35, 120] on link "互助日報表" at bounding box center [26, 118] width 49 height 12
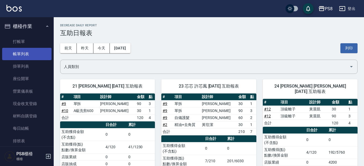
click at [17, 55] on link "帳單列表" at bounding box center [26, 54] width 49 height 12
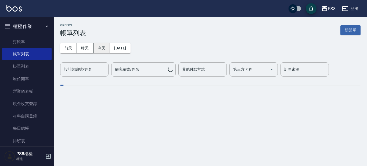
click at [97, 48] on button "今天" at bounding box center [101, 48] width 17 height 10
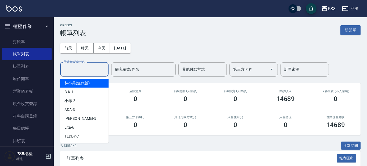
click at [94, 67] on input "設計師編號/姓名" at bounding box center [85, 69] width 44 height 9
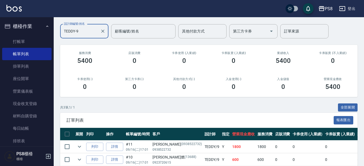
scroll to position [77, 0]
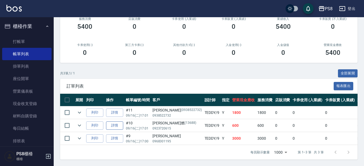
type input "TEDDY-9"
click at [111, 121] on link "詳情" at bounding box center [114, 125] width 17 height 8
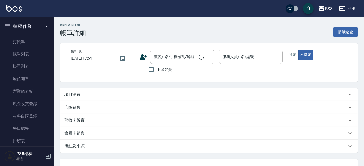
type input "[DATE] 17:01"
type input "TEDDY-9"
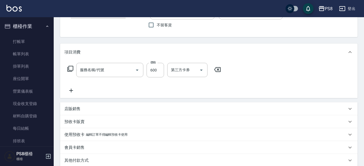
type input "[PERSON_NAME]燃/0923720615/13688"
type input "A級洗剪600(205)"
click at [159, 72] on input "600" at bounding box center [155, 70] width 17 height 15
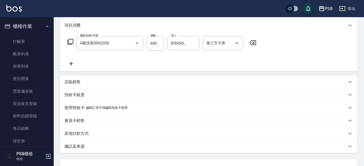
click at [122, 129] on div "其他付款方式" at bounding box center [209, 133] width 298 height 13
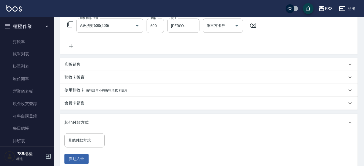
scroll to position [98, 0]
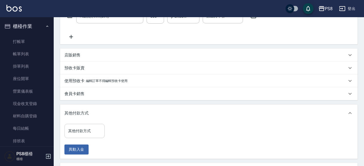
click at [92, 127] on input "其他付款方式" at bounding box center [84, 130] width 35 height 9
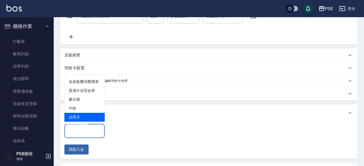
click at [91, 120] on span "信用卡" at bounding box center [84, 117] width 40 height 9
type input "信用卡"
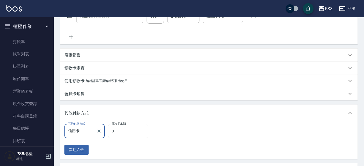
click at [120, 138] on input "0" at bounding box center [128, 131] width 40 height 15
type input "500"
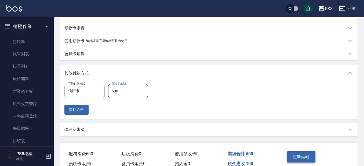
scroll to position [167, 0]
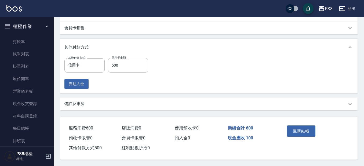
click at [317, 131] on div "重新結帳" at bounding box center [315, 135] width 73 height 36
click at [307, 129] on button "重新結帳" at bounding box center [301, 130] width 28 height 11
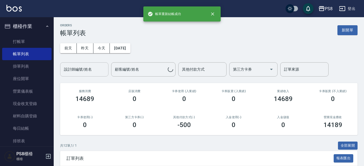
click at [90, 73] on input "設計師編號/姓名" at bounding box center [85, 69] width 44 height 9
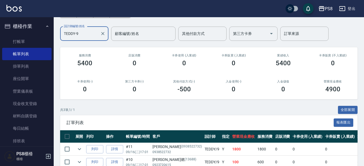
scroll to position [77, 0]
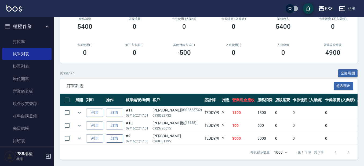
type input "TEDDY-9"
click at [120, 134] on link "詳情" at bounding box center [114, 138] width 17 height 8
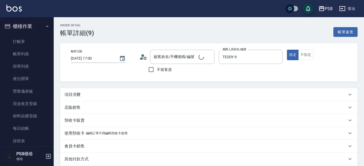
type input "[DATE] 17:00"
type input "TEDDY-9"
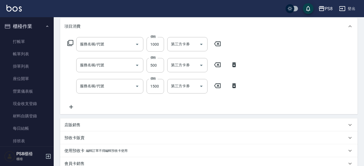
type input "[PERSON_NAME]/0968301195/"
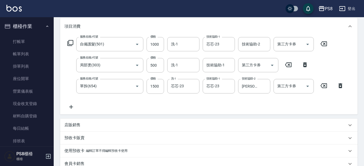
type input "自備護髮(501)"
type input "局部燙(303)"
type input "單拆(654)"
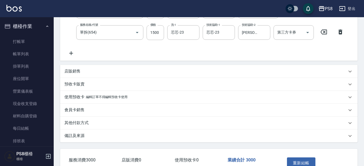
click at [90, 122] on div "其他付款方式" at bounding box center [205, 123] width 283 height 6
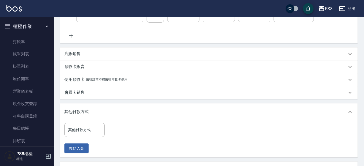
scroll to position [151, 0]
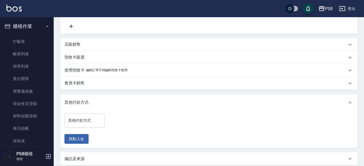
click at [88, 116] on input "其他付款方式" at bounding box center [84, 120] width 35 height 9
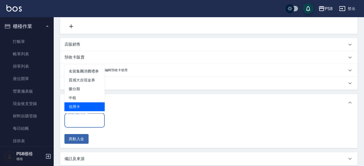
click at [88, 107] on span "信用卡" at bounding box center [84, 106] width 40 height 9
type input "信用卡"
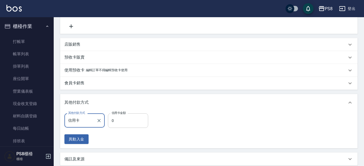
click at [115, 115] on input "0" at bounding box center [128, 120] width 40 height 15
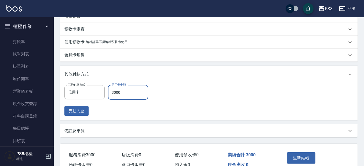
scroll to position [205, 0]
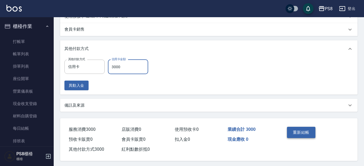
type input "3000"
click at [310, 131] on button "重新結帳" at bounding box center [301, 132] width 28 height 11
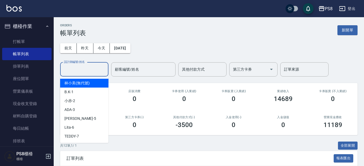
click at [90, 65] on input "設計師編號/姓名" at bounding box center [85, 69] width 44 height 9
click at [11, 38] on link "打帳單" at bounding box center [26, 41] width 49 height 12
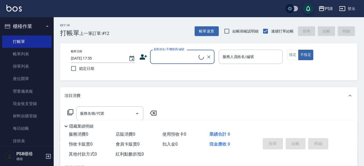
click at [179, 51] on label "顧客姓名/手機號碼/編號" at bounding box center [169, 49] width 31 height 4
click at [179, 52] on input "顧客姓名/手機號碼/編號" at bounding box center [176, 56] width 46 height 9
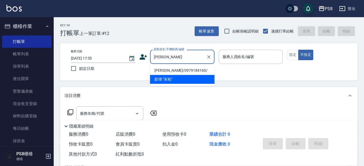
click at [179, 69] on li "[PERSON_NAME]/0979184160/" at bounding box center [182, 70] width 64 height 9
type input "[PERSON_NAME]/0979184160/"
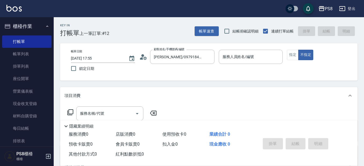
click at [144, 60] on icon at bounding box center [143, 57] width 8 height 8
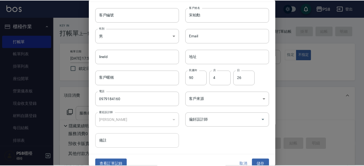
scroll to position [20, 0]
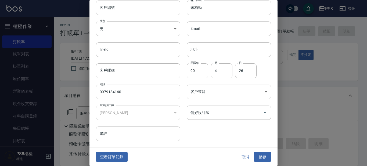
drag, startPoint x: 114, startPoint y: 156, endPoint x: 116, endPoint y: 152, distance: 4.2
click at [114, 157] on button "查看訂單記錄" at bounding box center [112, 157] width 32 height 10
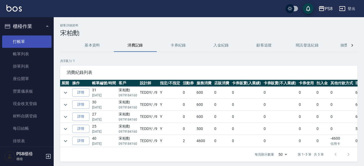
click at [37, 42] on link "打帳單" at bounding box center [26, 41] width 49 height 12
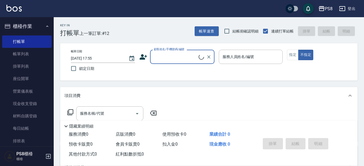
click at [187, 59] on input "顧客姓名/手機號碼/編號" at bounding box center [176, 56] width 46 height 9
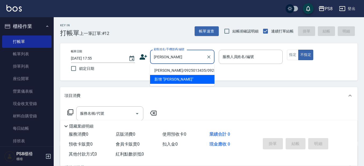
click at [198, 69] on li "[PERSON_NAME]/0925013435/0925013435" at bounding box center [182, 70] width 64 height 9
type input "[PERSON_NAME]/0925013435/0925013435"
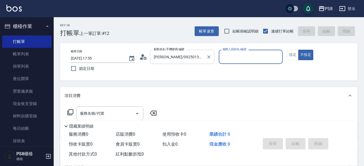
click at [150, 58] on div "[PERSON_NAME]/0925013435/0925013435 顧客姓名/手機號碼/編號" at bounding box center [182, 57] width 64 height 14
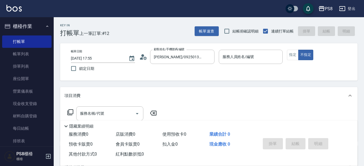
click at [148, 58] on div "顧客姓名/手機號碼/編號 [PERSON_NAME]/0925013435/0925013435 顧客姓名/手機號碼/編號" at bounding box center [176, 57] width 75 height 14
click at [140, 60] on icon at bounding box center [143, 57] width 8 height 8
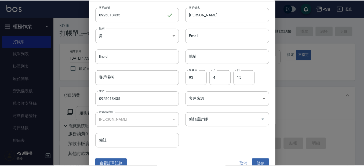
scroll to position [20, 0]
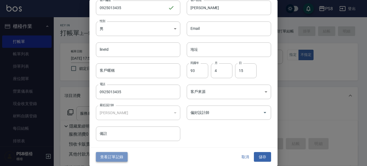
click at [118, 153] on button "查看訂單記錄" at bounding box center [112, 157] width 32 height 10
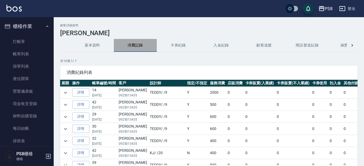
click at [138, 42] on button "消費記錄" at bounding box center [135, 45] width 43 height 13
click at [17, 9] on img at bounding box center [13, 8] width 15 height 7
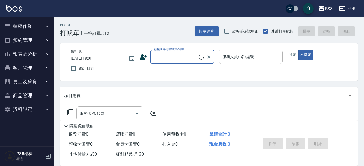
click at [161, 58] on input "顧客姓名/手機號碼/編號" at bounding box center [176, 56] width 46 height 9
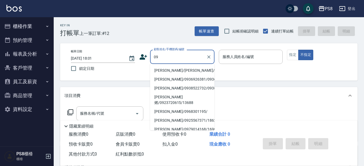
type input "0"
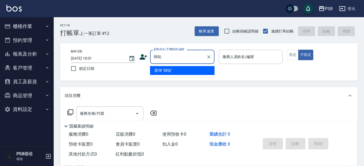
type input "師"
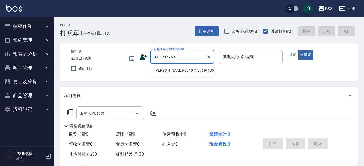
click at [165, 67] on li "[PERSON_NAME]/0910716769/18588" at bounding box center [182, 70] width 64 height 9
type input "[PERSON_NAME]/0910716769/18588"
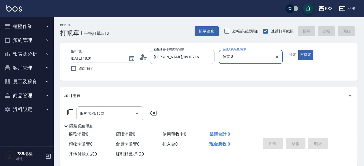
type input "佳亭-8"
click at [139, 55] on div "帳單日期 [DATE] 18:01 鎖定日期 顧客姓名/手機號碼/編號 [PERSON_NAME]/0910716769/18588 顧客姓名/手機號碼/編號…" at bounding box center [209, 62] width 285 height 24
click at [145, 60] on icon at bounding box center [144, 57] width 3 height 3
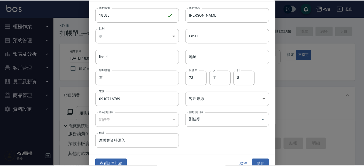
scroll to position [20, 0]
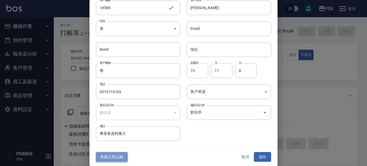
click at [110, 157] on button "查看訂單記錄" at bounding box center [112, 157] width 32 height 10
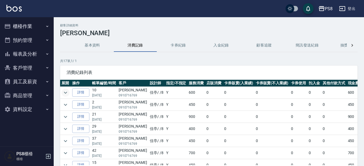
click at [64, 92] on icon "expand row" at bounding box center [65, 92] width 6 height 6
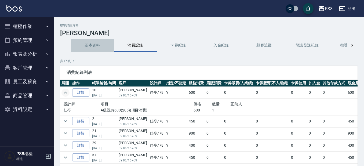
click at [96, 43] on button "基本資料" at bounding box center [92, 45] width 43 height 13
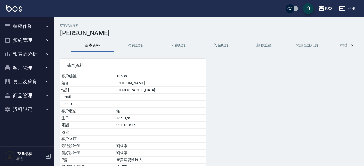
click at [18, 9] on img at bounding box center [13, 8] width 15 height 7
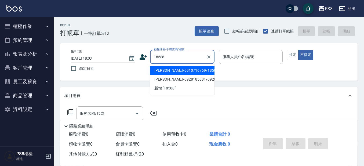
click at [159, 73] on li "[PERSON_NAME]/0910716769/18588" at bounding box center [182, 70] width 64 height 9
type input "[PERSON_NAME]/0910716769/18588"
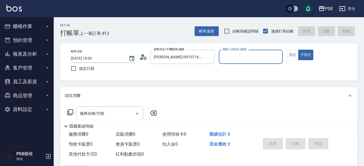
type input "佳亭-8"
click at [289, 53] on button "指定" at bounding box center [293, 55] width 12 height 10
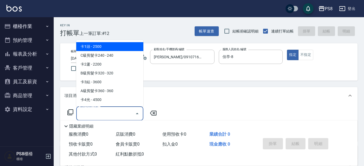
click at [120, 111] on input "服務名稱/代號" at bounding box center [106, 113] width 54 height 9
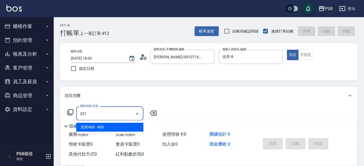
type input "洗剪400(201)"
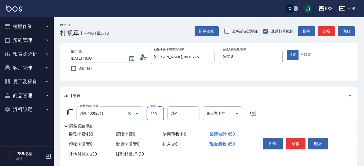
type input "450"
click at [292, 143] on button "結帳" at bounding box center [296, 143] width 20 height 11
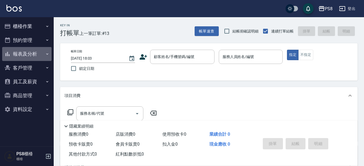
click at [44, 49] on button "報表及分析" at bounding box center [26, 54] width 49 height 14
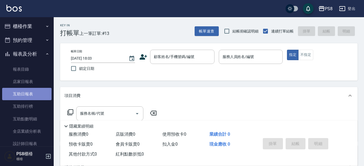
click at [30, 93] on link "互助日報表" at bounding box center [26, 94] width 49 height 12
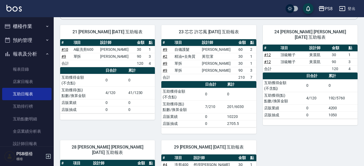
scroll to position [22, 0]
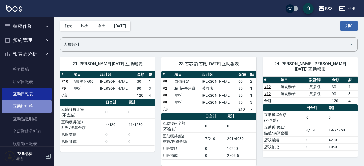
click at [41, 110] on link "互助排行榜" at bounding box center [26, 106] width 49 height 12
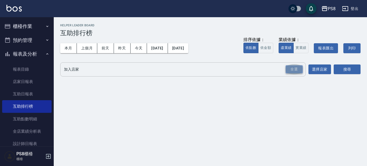
click at [294, 68] on div "全選" at bounding box center [294, 69] width 17 height 8
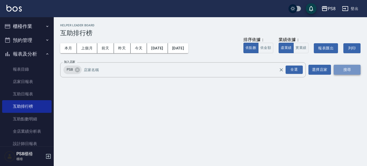
click at [342, 71] on button "搜尋" at bounding box center [347, 70] width 27 height 10
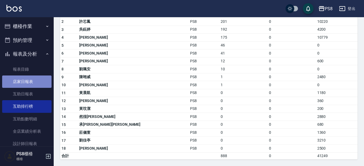
click at [40, 82] on link "店家日報表" at bounding box center [26, 81] width 49 height 12
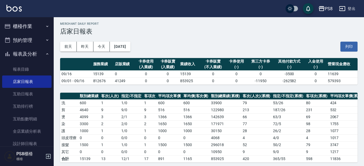
scroll to position [27, 0]
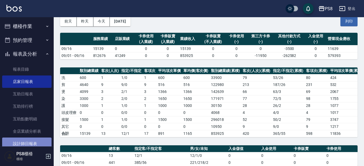
click at [35, 141] on link "設計師日報表" at bounding box center [26, 144] width 49 height 12
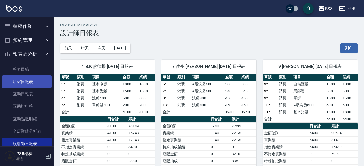
click at [33, 84] on link "店家日報表" at bounding box center [26, 81] width 49 height 12
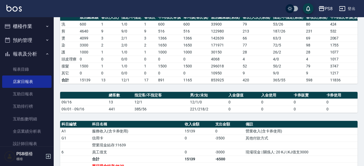
scroll to position [81, 0]
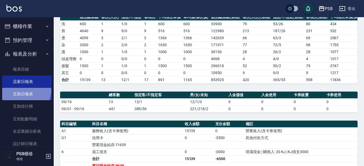
click at [22, 89] on link "互助日報表" at bounding box center [26, 94] width 49 height 12
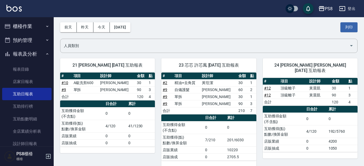
scroll to position [27, 0]
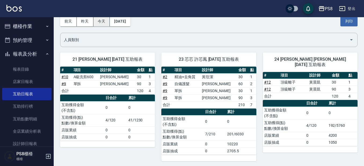
click at [97, 19] on button "今天" at bounding box center [101, 21] width 17 height 10
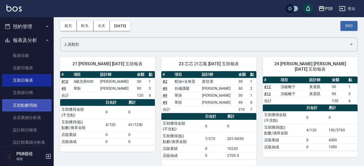
scroll to position [27, 0]
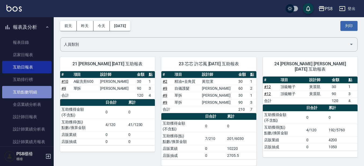
click at [45, 93] on link "互助點數明細" at bounding box center [26, 92] width 49 height 12
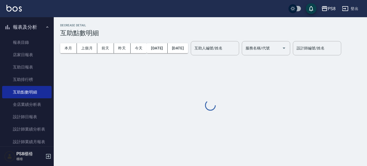
click at [215, 44] on input "互助人編號/姓名" at bounding box center [215, 48] width 44 height 9
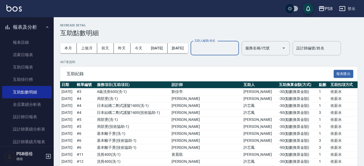
click at [217, 45] on input "互助人編號/姓名" at bounding box center [215, 48] width 44 height 9
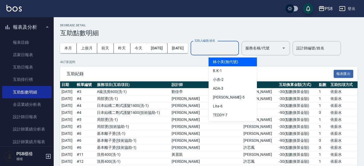
click at [217, 45] on input "互助人編號/姓名" at bounding box center [215, 48] width 44 height 9
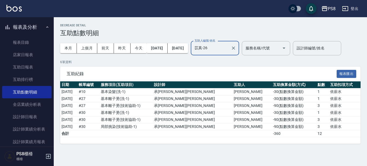
click at [229, 45] on input "苡真-26" at bounding box center [210, 48] width 35 height 9
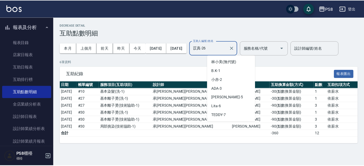
scroll to position [131, 0]
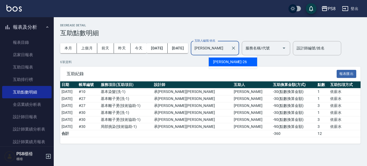
type input "苡"
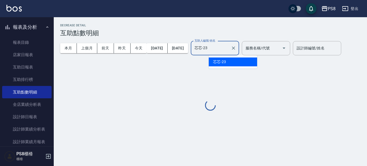
type input "芯芯-23"
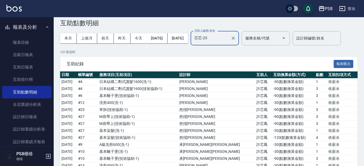
scroll to position [0, 0]
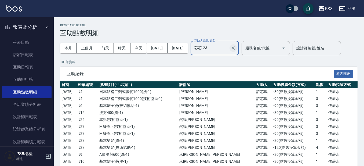
click at [236, 46] on icon "Clear" at bounding box center [233, 47] width 5 height 5
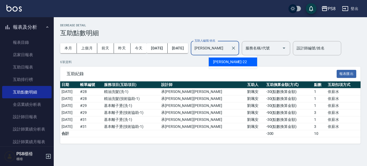
type input "珮"
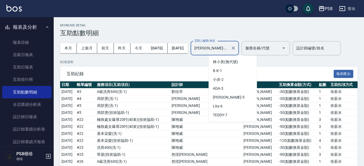
click at [229, 44] on input "[PERSON_NAME]-28" at bounding box center [210, 48] width 35 height 9
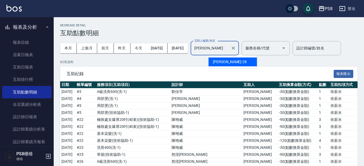
type input "姵"
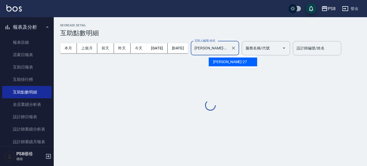
type input "[PERSON_NAME]-27"
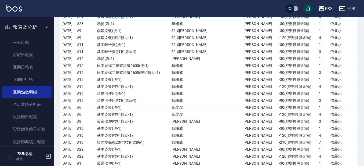
scroll to position [359, 0]
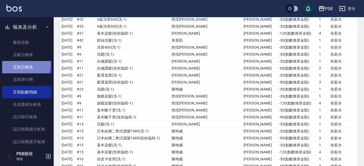
click at [21, 64] on link "互助日報表" at bounding box center [26, 67] width 49 height 12
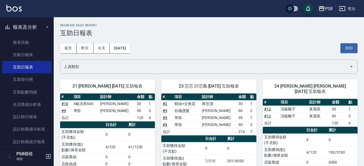
click at [234, 54] on div "[DATE] [DATE] [DATE] [DATE] 列印" at bounding box center [209, 48] width 298 height 23
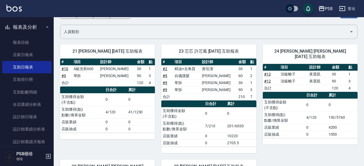
scroll to position [27, 0]
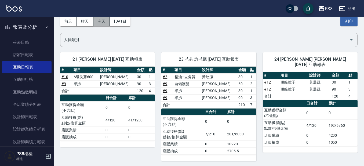
click at [98, 21] on button "今天" at bounding box center [101, 21] width 17 height 10
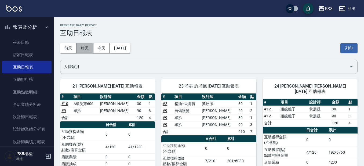
click at [84, 49] on button "昨天" at bounding box center [85, 48] width 17 height 10
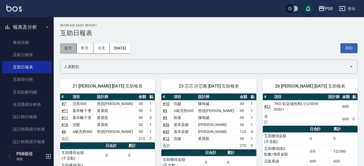
click at [65, 49] on button "前天" at bounding box center [68, 48] width 17 height 10
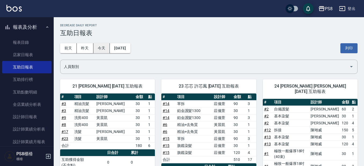
click at [102, 46] on button "今天" at bounding box center [101, 48] width 17 height 10
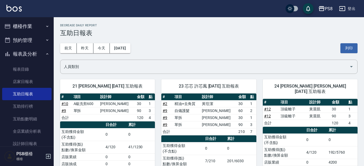
click at [21, 27] on button "櫃檯作業" at bounding box center [26, 26] width 49 height 14
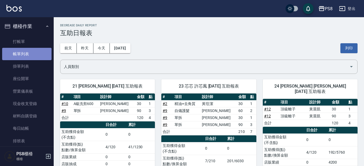
click at [31, 54] on link "帳單列表" at bounding box center [26, 54] width 49 height 12
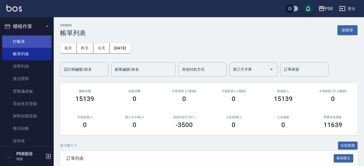
click at [22, 39] on link "打帳單" at bounding box center [26, 41] width 49 height 12
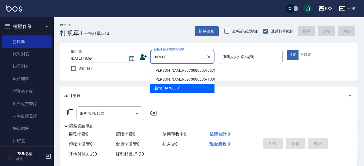
click at [170, 70] on li "[PERSON_NAME]/0970080553/0970080553" at bounding box center [182, 70] width 64 height 9
type input "[PERSON_NAME]/0970080553/0970080553"
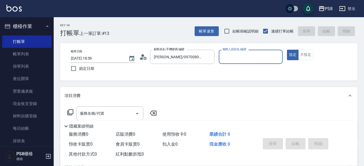
type input "5"
type input "125"
click at [287, 50] on button "指定" at bounding box center [293, 55] width 12 height 10
type button "true"
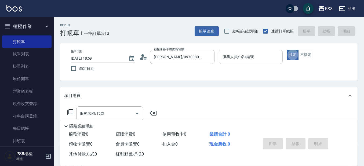
click at [262, 56] on input "服務人員姓名/編號" at bounding box center [250, 56] width 59 height 9
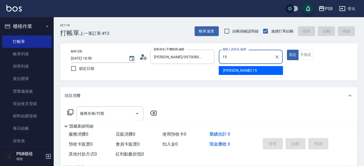
type input "EMMA-15"
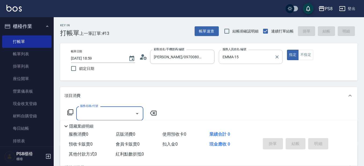
scroll to position [27, 0]
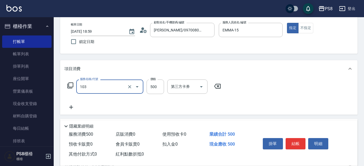
type input "B級洗剪500(103)"
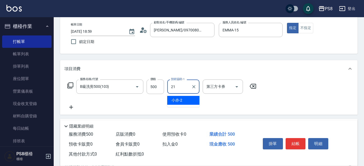
type input "[PERSON_NAME]-21"
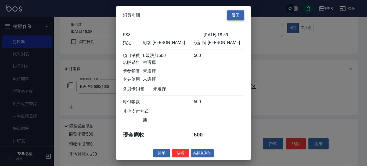
click at [233, 10] on button "返回" at bounding box center [235, 15] width 17 height 10
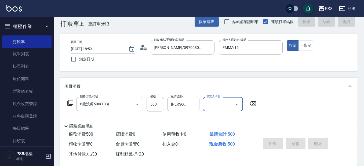
scroll to position [0, 0]
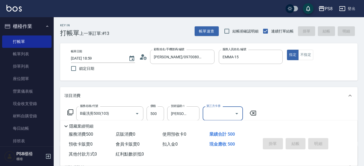
type input "[DATE] 19:00"
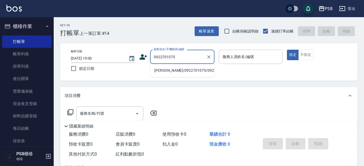
click at [193, 69] on li "[PERSON_NAME]/0922701075/0922701075" at bounding box center [182, 70] width 64 height 9
type input "[PERSON_NAME]/0922701075/0922701075"
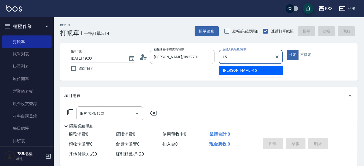
type input "EMMA-15"
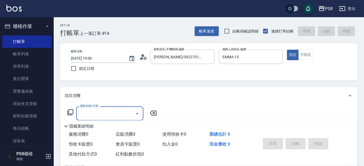
scroll to position [27, 0]
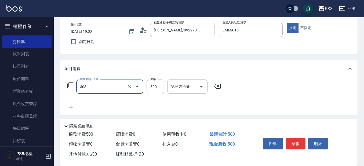
type input "局部燙(303)"
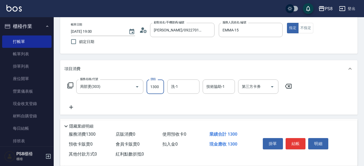
type input "1300"
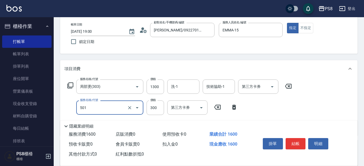
type input "自備護髮(501)"
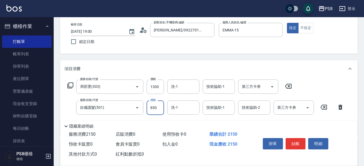
type input "850"
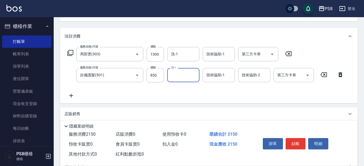
scroll to position [117, 0]
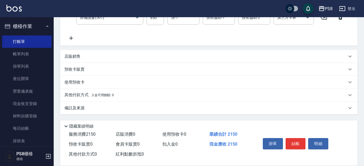
click at [85, 95] on p "其他付款方式 入金可用餘額: 0" at bounding box center [88, 95] width 49 height 6
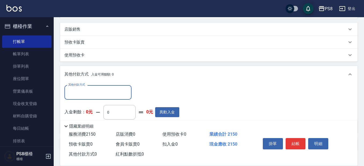
scroll to position [156, 0]
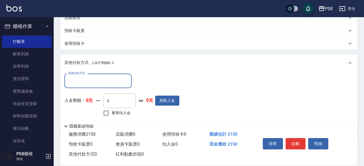
click at [82, 78] on input "其他付款方式" at bounding box center [98, 80] width 62 height 9
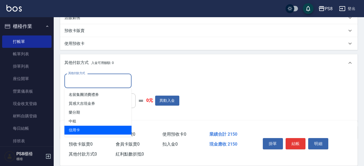
drag, startPoint x: 88, startPoint y: 128, endPoint x: 100, endPoint y: 120, distance: 14.6
click at [88, 128] on span "信用卡" at bounding box center [97, 130] width 67 height 9
type input "信用卡"
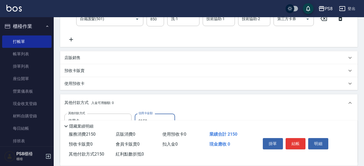
scroll to position [48, 0]
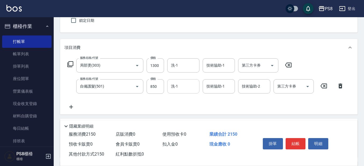
type input "2150"
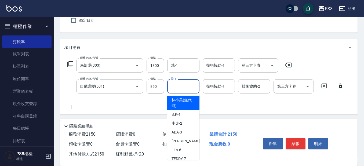
click at [176, 89] on input "洗-1" at bounding box center [183, 86] width 27 height 9
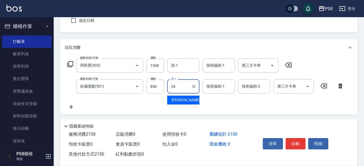
type input "[PERSON_NAME]-24"
type input "0"
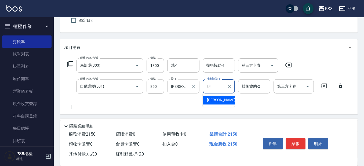
type input "[PERSON_NAME]-24"
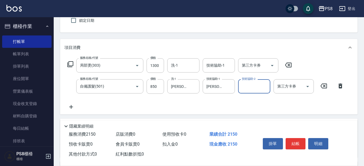
click at [181, 101] on div "服務名稱/代號 局部燙(303) 服務名稱/代號 價格 1300 價格 洗-1 洗-1 技術協助-1 技術協助-1 第三方卡券 第三方卡券 服務名稱/代號 自…" at bounding box center [205, 84] width 283 height 52
click at [302, 139] on button "結帳" at bounding box center [296, 143] width 20 height 11
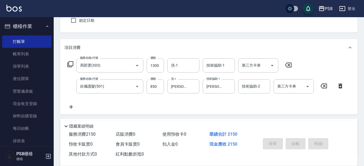
type input "[DATE] 19:01"
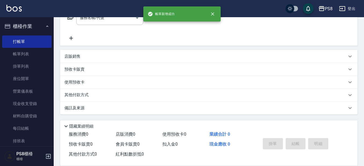
scroll to position [96, 0]
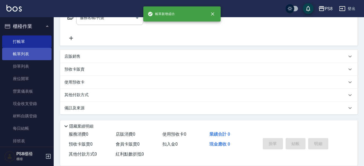
click at [26, 52] on link "帳單列表" at bounding box center [26, 54] width 49 height 12
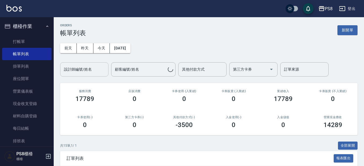
click at [86, 66] on input "設計師編號/姓名" at bounding box center [85, 69] width 44 height 9
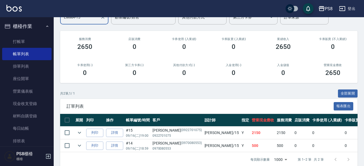
scroll to position [64, 0]
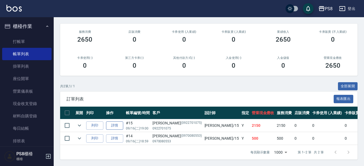
type input "EMMA-15"
click at [108, 122] on link "詳情" at bounding box center [114, 125] width 17 height 8
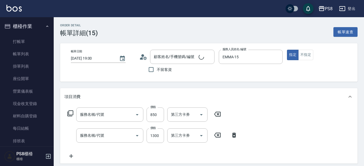
type input "[DATE] 19:00"
type input "EMMA-15"
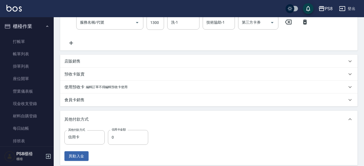
scroll to position [187, 0]
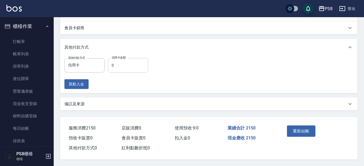
type input "自備護髮(501)"
type input "局部燙(303)"
type input "[PERSON_NAME]/0922701075/0922701075"
click at [124, 60] on input "0" at bounding box center [128, 65] width 40 height 15
type input "2150"
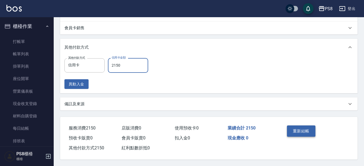
click at [298, 127] on button "重新結帳" at bounding box center [301, 130] width 28 height 11
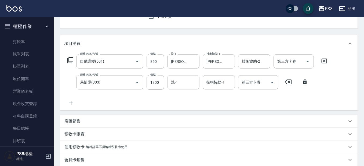
scroll to position [39, 0]
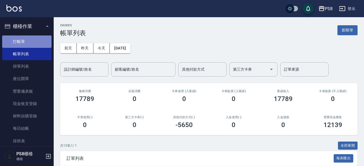
click at [46, 45] on link "打帳單" at bounding box center [26, 41] width 49 height 12
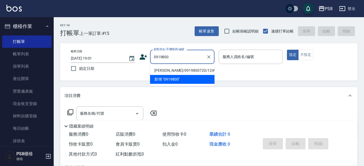
click at [171, 68] on li "[PERSON_NAME]/0919800720/12498" at bounding box center [182, 70] width 64 height 9
type input "[PERSON_NAME]/0919800720/12498"
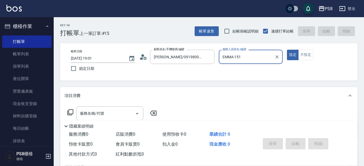
type input "EMMA-15"
click at [287, 50] on button "指定" at bounding box center [293, 55] width 12 height 10
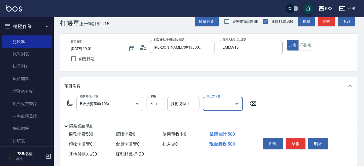
scroll to position [27, 0]
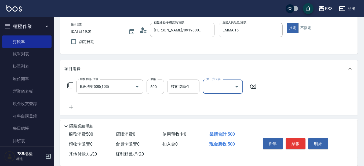
click at [185, 92] on div "技術協助-1" at bounding box center [183, 86] width 32 height 14
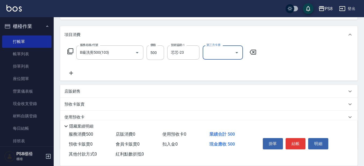
scroll to position [81, 0]
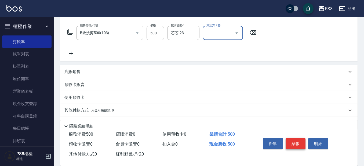
click at [297, 138] on button "結帳" at bounding box center [296, 143] width 20 height 11
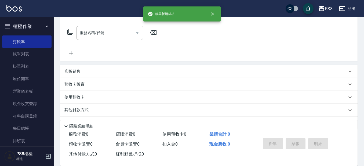
scroll to position [0, 0]
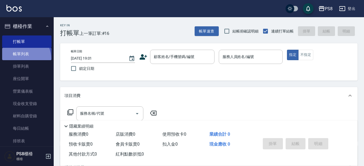
click at [24, 58] on link "帳單列表" at bounding box center [26, 54] width 49 height 12
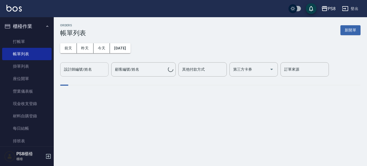
click at [80, 71] on div "設計師編號/姓名 設計師編號/姓名" at bounding box center [84, 69] width 48 height 14
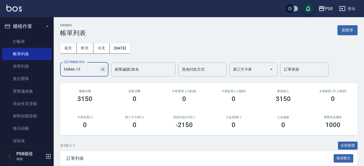
click at [105, 71] on icon "Clear" at bounding box center [102, 69] width 5 height 5
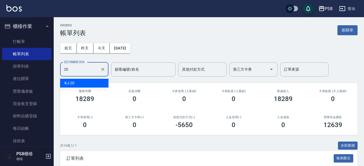
click at [88, 82] on div "KJ -20" at bounding box center [84, 83] width 48 height 9
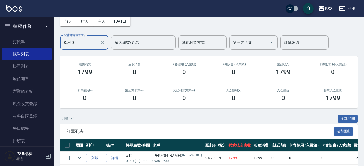
scroll to position [51, 0]
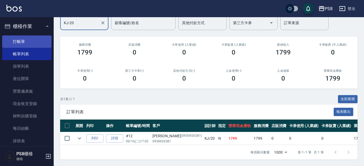
click at [34, 40] on link "打帳單" at bounding box center [26, 41] width 49 height 12
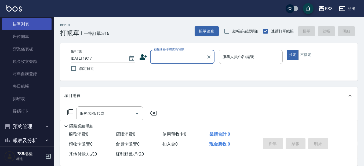
scroll to position [54, 0]
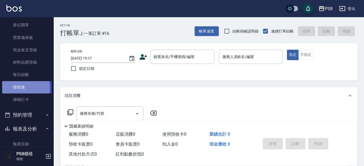
click at [18, 88] on link "排班表" at bounding box center [26, 87] width 49 height 12
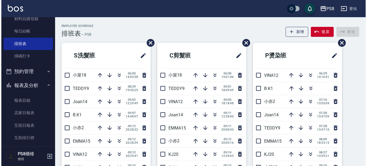
scroll to position [107, 0]
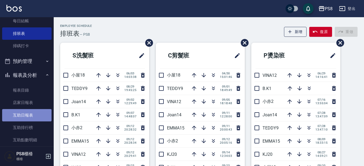
click at [31, 117] on link "互助日報表" at bounding box center [26, 115] width 49 height 12
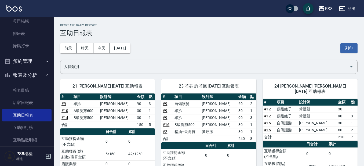
click at [102, 41] on div "[DATE] [DATE] [DATE] [DATE] 列印" at bounding box center [209, 48] width 298 height 23
click at [102, 49] on button "今天" at bounding box center [101, 48] width 17 height 10
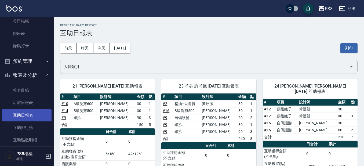
scroll to position [215, 0]
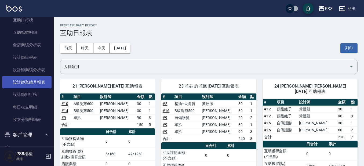
click at [33, 79] on link "設計師業績月報表" at bounding box center [26, 82] width 49 height 12
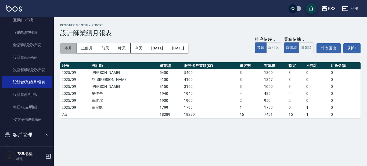
click at [73, 48] on button "本月" at bounding box center [68, 48] width 17 height 10
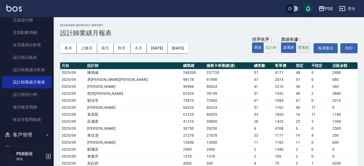
click at [302, 50] on button "實業績" at bounding box center [303, 47] width 15 height 10
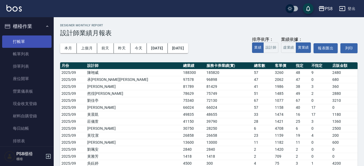
click at [28, 38] on link "打帳單" at bounding box center [26, 41] width 49 height 12
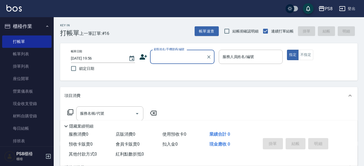
click at [20, 55] on link "帳單列表" at bounding box center [26, 54] width 49 height 12
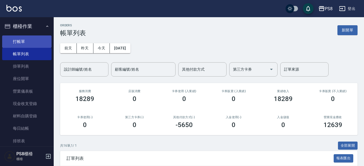
click at [30, 39] on link "打帳單" at bounding box center [26, 41] width 49 height 12
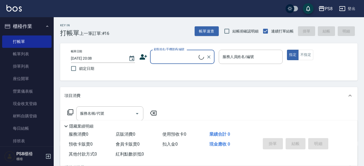
click at [182, 55] on input "顧客姓名/手機號碼/編號" at bounding box center [176, 56] width 46 height 9
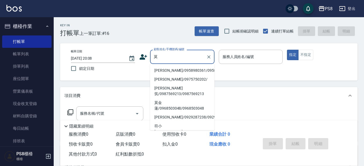
click at [175, 67] on li "[PERSON_NAME]/0958980361/0958980361" at bounding box center [182, 70] width 64 height 9
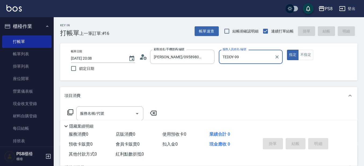
click at [287, 50] on button "指定" at bounding box center [293, 55] width 12 height 10
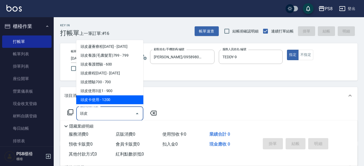
click at [121, 98] on span "頭皮卡使用 - 1200" at bounding box center [109, 99] width 67 height 9
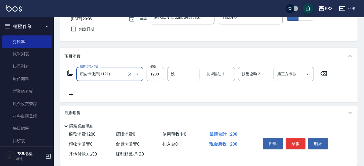
scroll to position [54, 0]
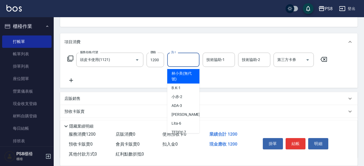
click at [183, 63] on input "洗-1" at bounding box center [183, 59] width 27 height 9
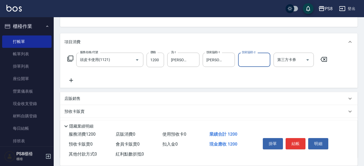
click at [77, 87] on div "服務名稱/代號 頭皮卡使用(1121) 服務名稱/代號 價格 1200 價格 洗-1 [PERSON_NAME]-28 洗-1 技術協助-1 [PERSON_…" at bounding box center [209, 68] width 298 height 37
click at [76, 84] on div "服務名稱/代號 頭皮卡使用(1121) 服務名稱/代號 價格 1200 價格 洗-1 [PERSON_NAME]-28 洗-1 技術協助-1 [PERSON_…" at bounding box center [209, 68] width 298 height 37
click at [68, 80] on icon at bounding box center [70, 80] width 13 height 6
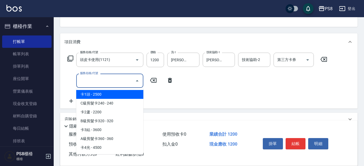
click at [89, 82] on input "服務名稱/代號" at bounding box center [106, 80] width 54 height 9
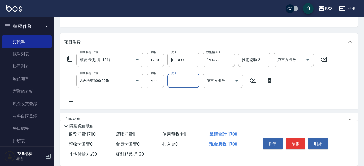
scroll to position [118, 0]
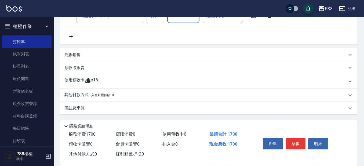
click at [83, 95] on p "其他付款方式 入金可用餘額: 0" at bounding box center [88, 95] width 49 height 6
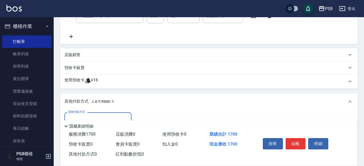
scroll to position [0, 0]
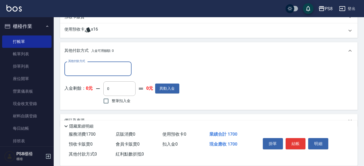
click at [83, 73] on input "其他付款方式" at bounding box center [98, 68] width 62 height 9
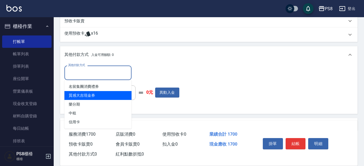
scroll to position [182, 0]
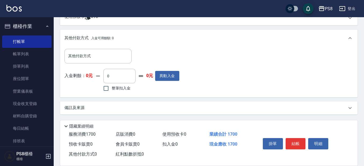
click at [189, 59] on div "其他付款方式 其他付款方式 入金剩餘： 0元 0 ​ 整筆扣入金 0元 異動入金" at bounding box center [208, 71] width 289 height 44
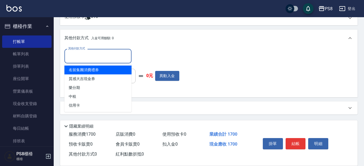
click at [108, 57] on input "其他付款方式" at bounding box center [98, 55] width 62 height 9
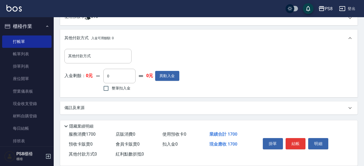
click at [166, 65] on div "其他付款方式 其他付款方式 入金剩餘： 0元 0 ​ 整筆扣入金 0元 異動入金" at bounding box center [121, 71] width 115 height 44
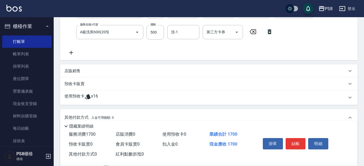
scroll to position [74, 0]
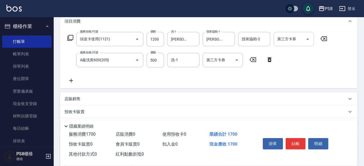
click at [281, 41] on input "第三方卡券" at bounding box center [289, 38] width 27 height 9
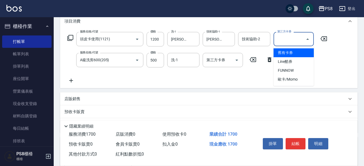
click at [280, 50] on span "舊有卡券" at bounding box center [294, 52] width 40 height 9
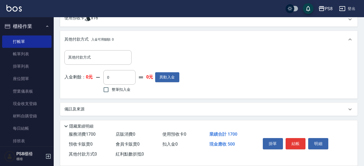
scroll to position [187, 0]
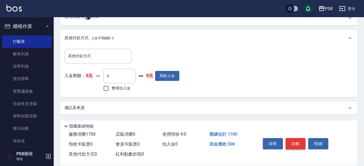
click at [296, 138] on button "結帳" at bounding box center [296, 143] width 20 height 11
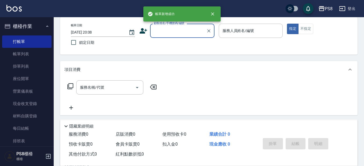
scroll to position [0, 0]
click at [180, 31] on input "顧客姓名/手機號碼/編號" at bounding box center [179, 30] width 52 height 9
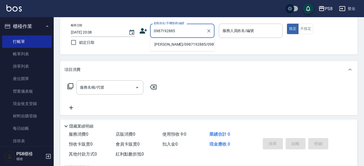
drag, startPoint x: 190, startPoint y: 33, endPoint x: 143, endPoint y: 28, distance: 47.8
click at [143, 28] on div "顧客姓名/手機號碼/編號 0987192885 顧客姓名/手機號碼/編號" at bounding box center [176, 31] width 75 height 14
click at [188, 47] on li "[PERSON_NAME]/0987192885/0987192885" at bounding box center [182, 44] width 64 height 9
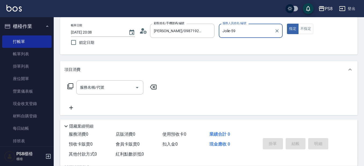
click at [287, 24] on button "指定" at bounding box center [293, 29] width 12 height 10
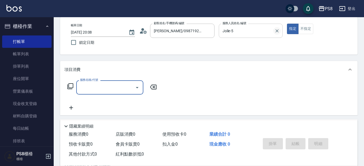
click at [279, 30] on icon "Clear" at bounding box center [277, 30] width 3 height 3
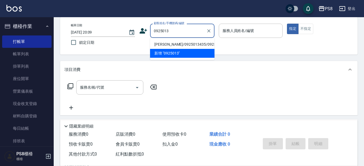
click at [185, 41] on li "[PERSON_NAME]/0925013435/0925013435" at bounding box center [182, 44] width 64 height 9
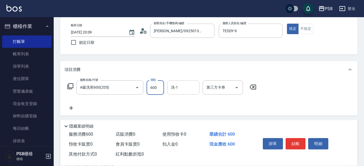
click at [178, 86] on input "洗-1" at bounding box center [183, 87] width 27 height 9
click at [177, 89] on input "洗-1" at bounding box center [183, 87] width 27 height 9
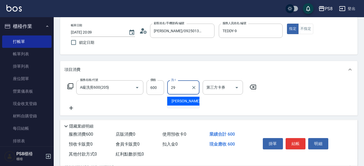
click at [188, 102] on span "[PERSON_NAME] -29" at bounding box center [189, 101] width 34 height 6
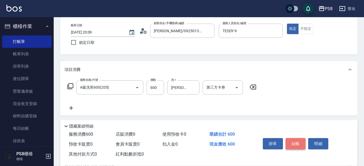
click at [288, 141] on button "結帳" at bounding box center [296, 143] width 20 height 11
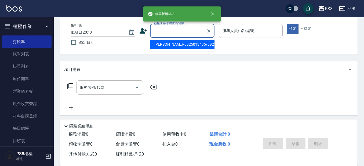
click at [184, 34] on input "顧客姓名/手機號碼/編號" at bounding box center [179, 30] width 52 height 9
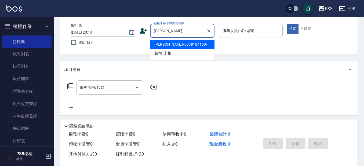
click at [183, 46] on li "[PERSON_NAME]/0979184160/" at bounding box center [182, 44] width 64 height 9
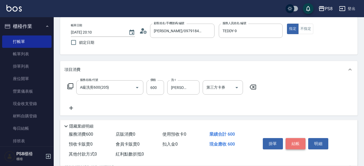
click at [299, 141] on button "結帳" at bounding box center [296, 143] width 20 height 11
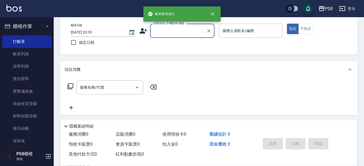
click at [167, 36] on div "顧客姓名/手機號碼/編號" at bounding box center [182, 31] width 64 height 14
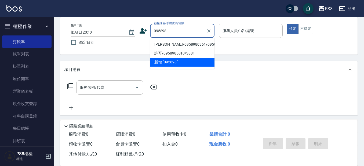
click at [174, 42] on li "[PERSON_NAME]/0958980361/0958980361" at bounding box center [182, 44] width 64 height 9
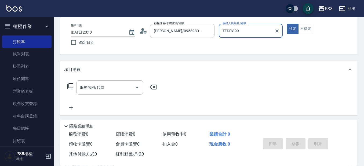
click at [287, 24] on button "指定" at bounding box center [293, 29] width 12 height 10
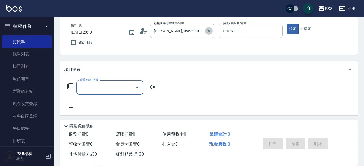
click at [212, 28] on button "Clear" at bounding box center [209, 31] width 8 height 8
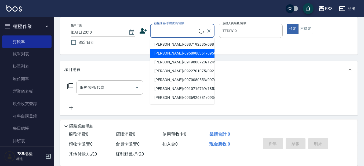
click at [195, 32] on input "顧客姓名/手機號碼/編號" at bounding box center [176, 30] width 46 height 9
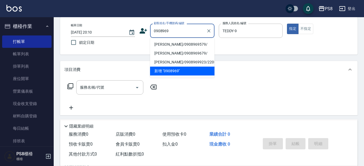
click at [196, 45] on li "[PERSON_NAME]/0908969579/" at bounding box center [182, 44] width 64 height 9
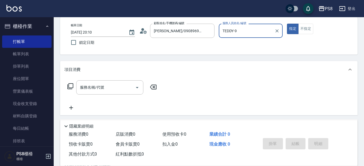
click at [287, 24] on button "指定" at bounding box center [293, 29] width 12 height 10
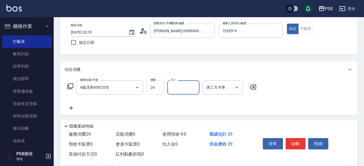
click at [153, 92] on input "29" at bounding box center [155, 87] width 17 height 15
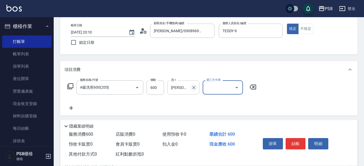
click at [195, 88] on icon "Clear" at bounding box center [193, 87] width 5 height 5
click at [196, 88] on icon "Clear" at bounding box center [193, 87] width 5 height 5
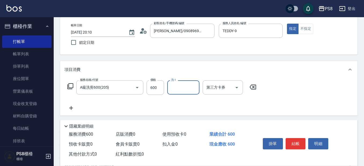
click at [184, 90] on input "洗-1" at bounding box center [183, 87] width 27 height 9
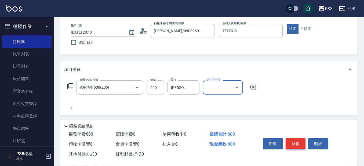
click at [292, 141] on button "結帳" at bounding box center [296, 143] width 20 height 11
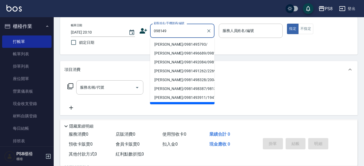
click at [183, 44] on li "[PERSON_NAME]/0981495793/" at bounding box center [182, 44] width 64 height 9
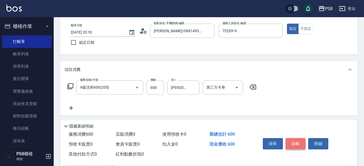
click at [298, 142] on button "結帳" at bounding box center [296, 143] width 20 height 11
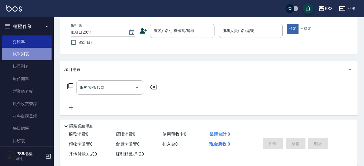
click at [31, 51] on link "帳單列表" at bounding box center [26, 54] width 49 height 12
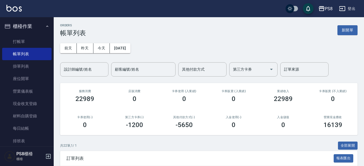
click at [352, 15] on div "PS8 登出" at bounding box center [182, 8] width 364 height 17
click at [88, 67] on input "設計師編號/姓名" at bounding box center [85, 69] width 44 height 9
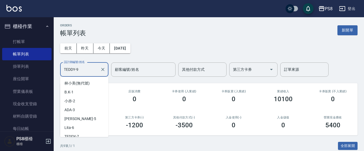
scroll to position [22, 0]
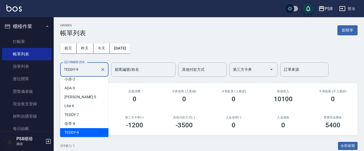
drag, startPoint x: 78, startPoint y: 69, endPoint x: 58, endPoint y: 72, distance: 20.1
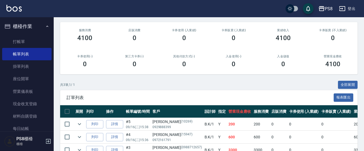
scroll to position [0, 0]
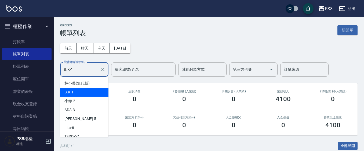
drag, startPoint x: 83, startPoint y: 70, endPoint x: 55, endPoint y: 71, distance: 27.7
click at [55, 71] on div "ORDERS 帳單列表 新開單 [DATE] [DATE] [DATE] [DATE] 設計師編號/姓名 B.K-1 設計師編號/姓名 顧客編號/姓名 顧客編…" at bounding box center [209, 127] width 310 height 221
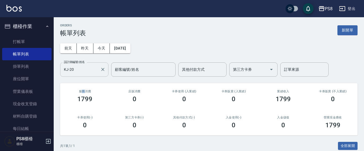
drag, startPoint x: 84, startPoint y: 77, endPoint x: 79, endPoint y: 75, distance: 5.0
click at [81, 77] on div "ORDERS 帳單列表 新開單 [DATE] [DATE] [DATE] [DATE] 設計師編號/姓名 KJ-20 設計師編號/姓名 顧客編號/姓名 顧客編…" at bounding box center [209, 114] width 310 height 195
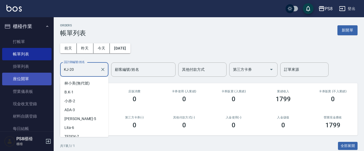
scroll to position [93, 0]
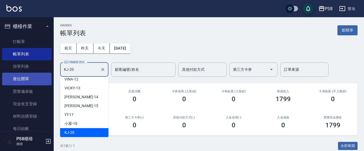
drag, startPoint x: 77, startPoint y: 67, endPoint x: 47, endPoint y: 76, distance: 31.5
click at [47, 76] on div "PS8 登出 櫃檯作業 打帳單 帳單列表 掛單列表 座位開單 營業儀表板 現金收支登錄 材料自購登錄 每日結帳 排班表 掃碼打卡 預約管理 預約管理 單日預約…" at bounding box center [182, 106] width 364 height 212
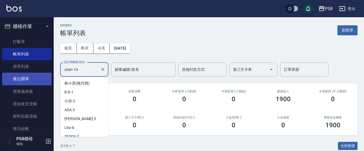
scroll to position [57, 0]
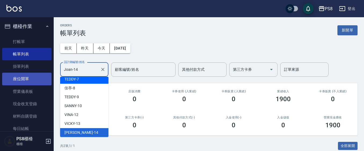
drag, startPoint x: 82, startPoint y: 69, endPoint x: 39, endPoint y: 81, distance: 44.6
click at [39, 81] on div "PS8 登出 櫃檯作業 打帳單 帳單列表 掛單列表 座位開單 營業儀表板 現金收支登錄 材料自購登錄 每日結帳 排班表 掃碼打卡 預約管理 預約管理 單日預約…" at bounding box center [182, 112] width 364 height 225
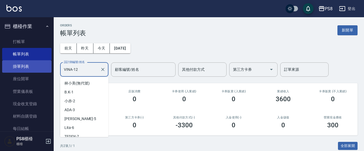
scroll to position [39, 0]
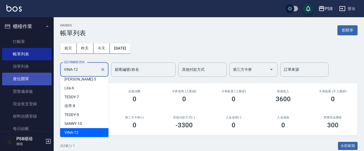
drag, startPoint x: 78, startPoint y: 67, endPoint x: 37, endPoint y: 73, distance: 41.2
click at [38, 72] on div "PS8 登出 櫃檯作業 打帳單 帳單列表 掛單列表 座位開單 營業儀表板 現金收支登錄 材料自購登錄 每日結帳 排班表 掃碼打卡 預約管理 預約管理 單日預約…" at bounding box center [182, 112] width 364 height 225
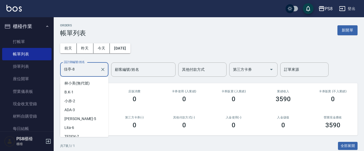
scroll to position [13, 0]
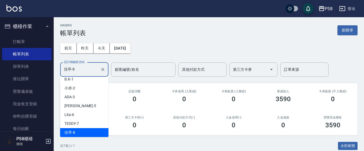
drag, startPoint x: 78, startPoint y: 71, endPoint x: 55, endPoint y: 76, distance: 23.7
click at [55, 76] on div "ORDERS 帳單列表 新開單 [DATE] [DATE] [DATE] [DATE] 設計師編號/姓名 佳亭-8 設計師編號/姓名 顧客編號/姓名 顧客編號…" at bounding box center [209, 153] width 310 height 273
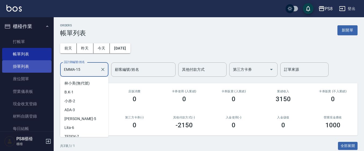
scroll to position [66, 0]
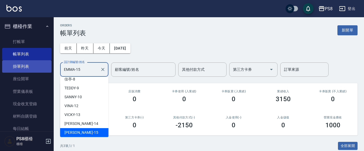
drag, startPoint x: 89, startPoint y: 68, endPoint x: 25, endPoint y: 64, distance: 64.9
click at [26, 64] on div "PS8 登出 櫃檯作業 打帳單 帳單列表 掛單列表 座位開單 營業儀表板 現金收支登錄 材料自購登錄 每日結帳 排班表 掃碼打卡 預約管理 預約管理 單日預約…" at bounding box center [182, 119] width 364 height 238
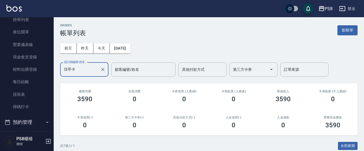
scroll to position [107, 0]
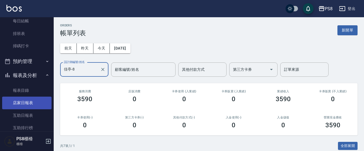
click at [32, 104] on link "店家日報表" at bounding box center [26, 102] width 49 height 12
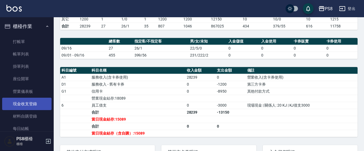
scroll to position [27, 0]
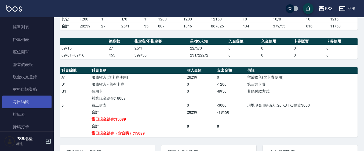
click at [30, 102] on link "每日結帳" at bounding box center [26, 101] width 49 height 12
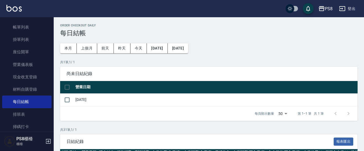
click at [69, 107] on div "每頁顯示數量 50 50 第 1–1 筆 共 1 筆" at bounding box center [209, 113] width 298 height 15
click at [66, 98] on input "checkbox" at bounding box center [67, 99] width 11 height 11
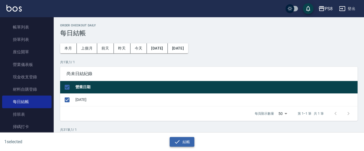
click at [181, 146] on button "結帳" at bounding box center [182, 142] width 25 height 10
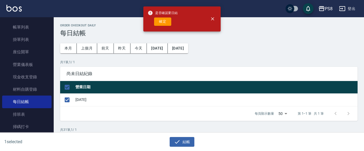
click at [164, 27] on div "是否確認要日結 確定" at bounding box center [163, 19] width 30 height 22
click at [165, 24] on button "確定" at bounding box center [162, 21] width 17 height 8
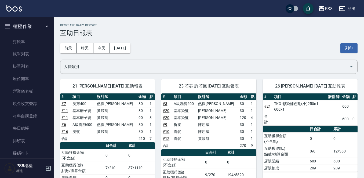
scroll to position [134, 0]
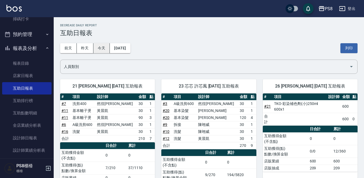
click at [105, 46] on button "今天" at bounding box center [101, 48] width 17 height 10
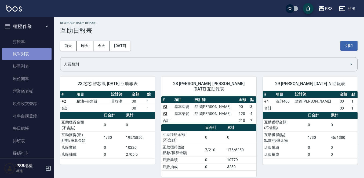
click at [31, 53] on link "帳單列表" at bounding box center [26, 54] width 49 height 12
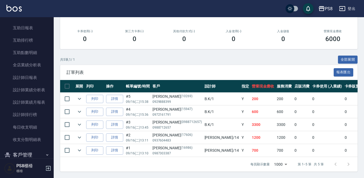
scroll to position [246, 0]
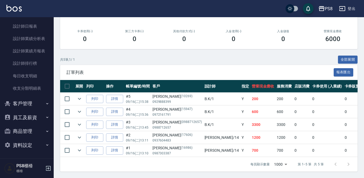
click at [15, 106] on button "客戶管理" at bounding box center [26, 104] width 49 height 14
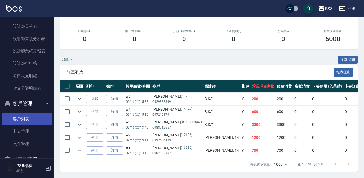
click at [24, 119] on link "客戶列表" at bounding box center [26, 119] width 49 height 12
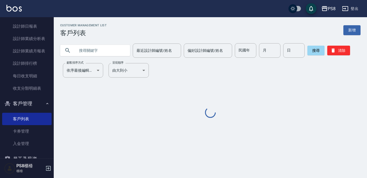
drag, startPoint x: 114, startPoint y: 48, endPoint x: 129, endPoint y: 44, distance: 15.0
click at [115, 48] on input "text" at bounding box center [100, 50] width 50 height 15
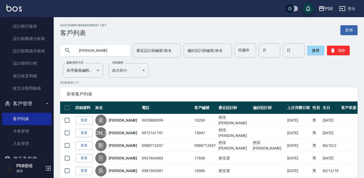
type input "[PERSON_NAME]"
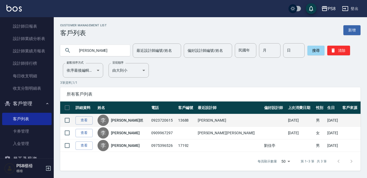
click at [127, 124] on div "李 李映燃" at bounding box center [122, 120] width 51 height 11
click at [127, 121] on link "[PERSON_NAME]燃" at bounding box center [127, 120] width 32 height 5
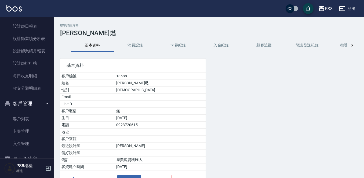
click at [144, 49] on button "消費記錄" at bounding box center [135, 45] width 43 height 13
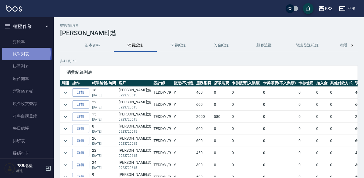
click at [26, 53] on link "帳單列表" at bounding box center [26, 54] width 49 height 12
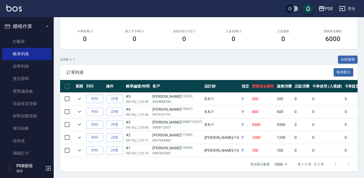
scroll to position [91, 0]
click at [141, 56] on div "共 5 筆, 1 / 1 全部展開" at bounding box center [209, 60] width 298 height 8
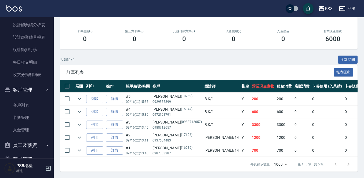
scroll to position [234, 0]
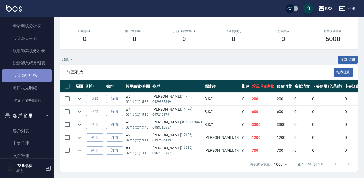
click at [34, 78] on link "設計師排行榜" at bounding box center [26, 75] width 49 height 12
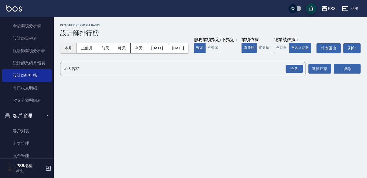
click at [70, 47] on button "本月" at bounding box center [68, 48] width 17 height 10
click at [256, 53] on button "實業績" at bounding box center [263, 48] width 15 height 10
click at [295, 73] on div "全選" at bounding box center [294, 69] width 17 height 8
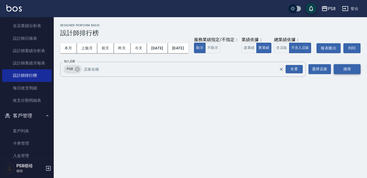
click at [337, 74] on button "搜尋" at bounding box center [347, 69] width 27 height 10
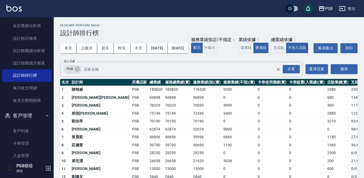
click at [258, 23] on div "PS8 2025-09-01 - 2025-09-30 設計師排行榜 列印時間： 2025-09-16-16:00 Designer Perform Basi…" at bounding box center [209, 125] width 310 height 217
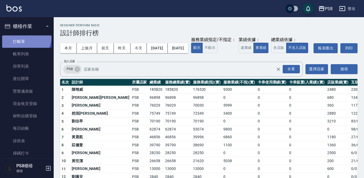
click at [20, 35] on link "打帳單" at bounding box center [26, 41] width 49 height 12
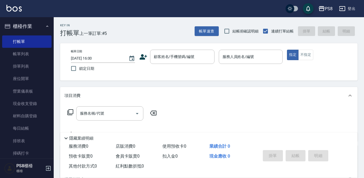
click at [320, 62] on div "帳單日期 2025/09/16 16:00 鎖定日期 顧客姓名/手機號碼/編號 顧客姓名/手機號碼/編號 服務人員姓名/編號 服務人員姓名/編號 指定 不指定" at bounding box center [209, 62] width 285 height 24
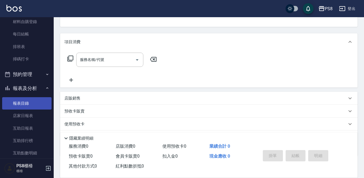
scroll to position [107, 0]
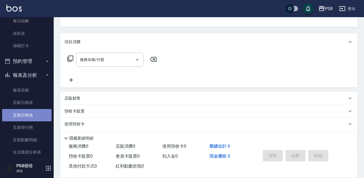
click at [38, 118] on link "互助日報表" at bounding box center [26, 115] width 49 height 12
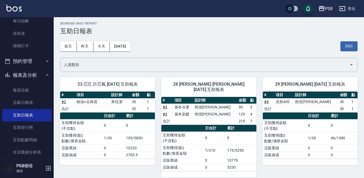
scroll to position [2, 0]
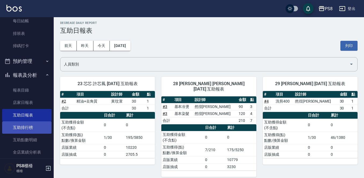
click at [33, 128] on link "互助排行榜" at bounding box center [26, 127] width 49 height 12
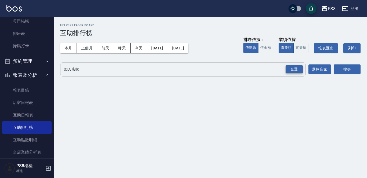
click at [290, 71] on div "全選" at bounding box center [294, 69] width 17 height 8
click at [154, 71] on input "加入店家" at bounding box center [185, 69] width 206 height 9
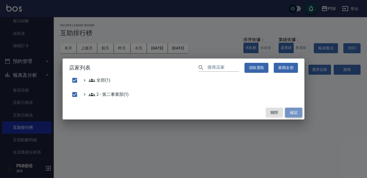
click at [292, 115] on button "確認" at bounding box center [293, 113] width 17 height 10
checkbox input "false"
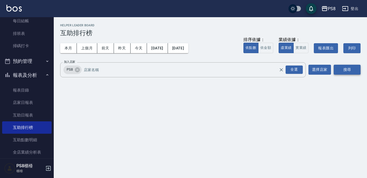
click at [339, 70] on button "搜尋" at bounding box center [347, 70] width 27 height 10
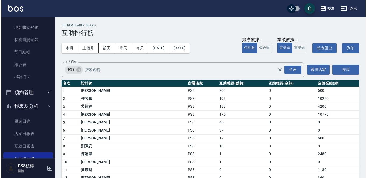
scroll to position [107, 0]
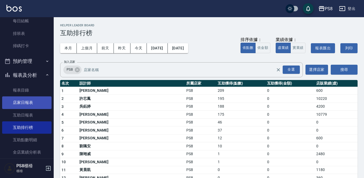
click at [24, 105] on link "店家日報表" at bounding box center [26, 102] width 49 height 12
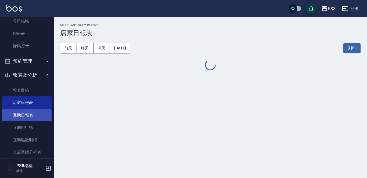
click at [35, 117] on link "互助日報表" at bounding box center [26, 115] width 49 height 12
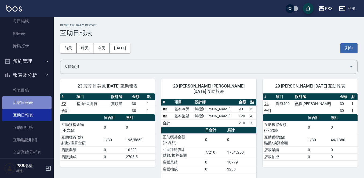
click at [33, 107] on link "店家日報表" at bounding box center [26, 102] width 49 height 12
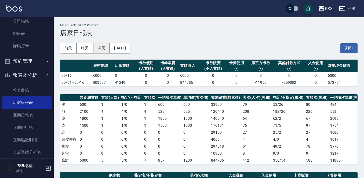
click at [104, 50] on button "今天" at bounding box center [101, 48] width 17 height 10
click at [37, 94] on link "報表目錄" at bounding box center [26, 90] width 49 height 12
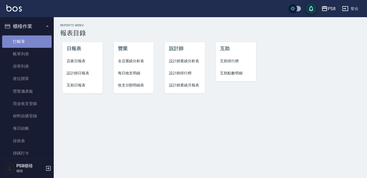
click at [29, 43] on link "打帳單" at bounding box center [26, 41] width 49 height 12
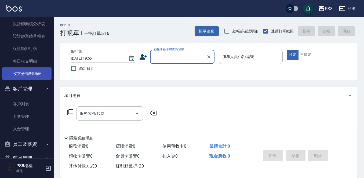
scroll to position [180, 0]
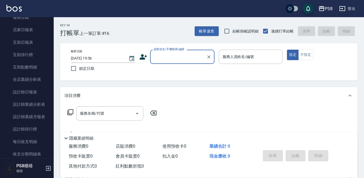
drag, startPoint x: 169, startPoint y: 63, endPoint x: 132, endPoint y: 9, distance: 65.1
click at [168, 62] on div "顧客姓名/手機號碼/編號" at bounding box center [182, 57] width 64 height 14
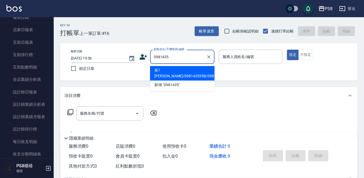
click at [171, 69] on li "黃?綝/0981435358/0981435358" at bounding box center [182, 73] width 64 height 15
type input "黃?綝/0981435358/0981435358"
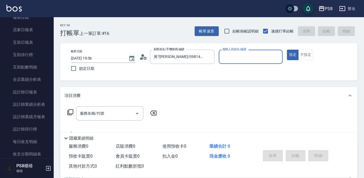
type input "VINA-12"
click at [113, 110] on input "服務名稱/代號" at bounding box center [106, 113] width 54 height 9
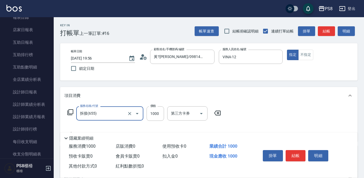
type input "拆接(655)"
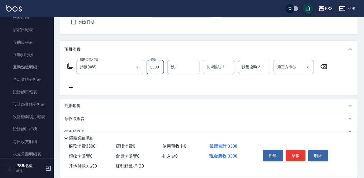
scroll to position [81, 0]
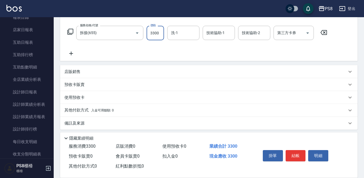
type input "3300"
click at [71, 54] on icon at bounding box center [71, 54] width 4 height 4
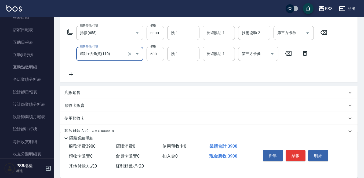
type input "精油+去角質(110)"
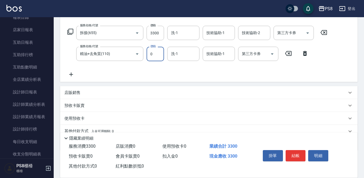
type input "0"
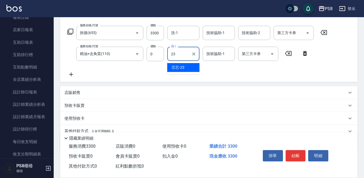
type input "芯芯-23"
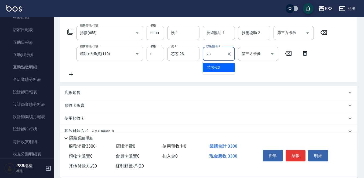
type input "芯芯-23"
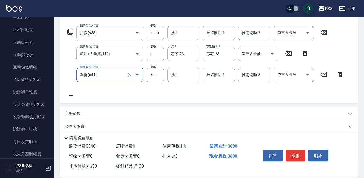
type input "單拆(654)"
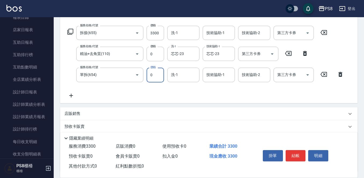
type input "0"
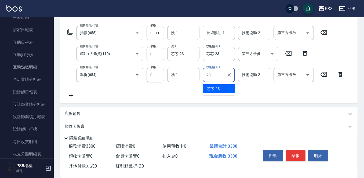
type input "芯芯-23"
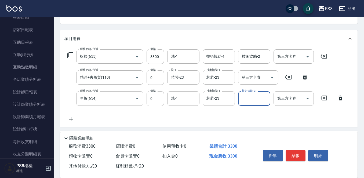
scroll to position [126, 0]
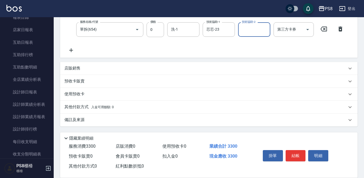
click at [106, 105] on p "其他付款方式 入金可用餘額: 0" at bounding box center [88, 107] width 49 height 6
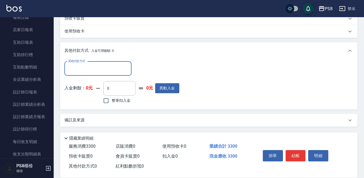
scroll to position [189, 0]
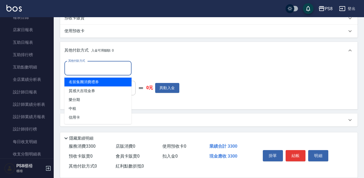
click at [77, 70] on input "其他付款方式" at bounding box center [98, 68] width 62 height 9
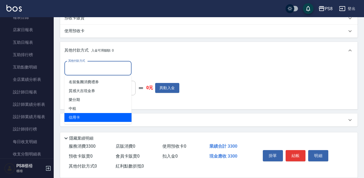
click at [93, 119] on span "信用卡" at bounding box center [97, 117] width 67 height 9
type input "信用卡"
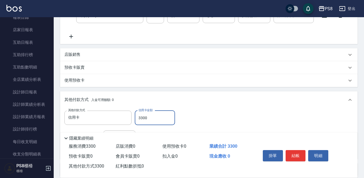
scroll to position [55, 0]
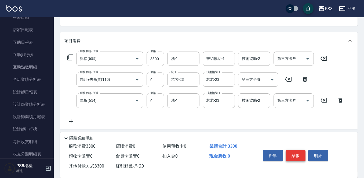
type input "3300"
click at [293, 153] on button "結帳" at bounding box center [296, 155] width 20 height 11
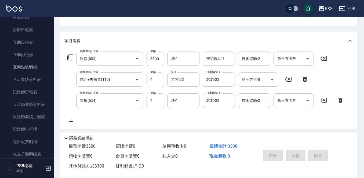
type input "2025/09/16 20:31"
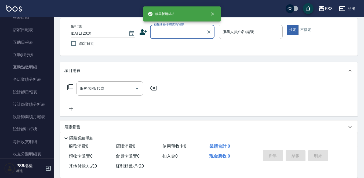
scroll to position [0, 0]
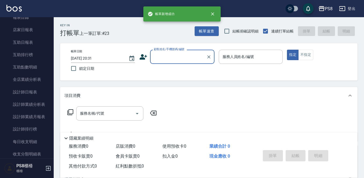
click at [164, 61] on input "顧客姓名/手機號碼/編號" at bounding box center [179, 56] width 52 height 9
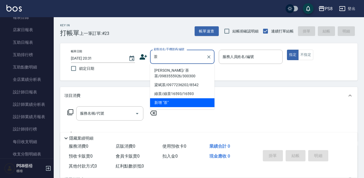
click at [168, 70] on li "[PERSON_NAME]/ 茶茶/0983555926/300300" at bounding box center [182, 73] width 64 height 15
type input "[PERSON_NAME]/ 茶茶/0983555926/300300"
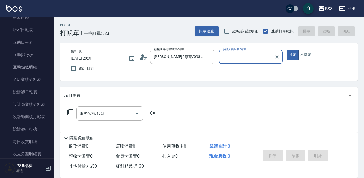
type input "VINA-12"
click at [287, 50] on button "指定" at bounding box center [293, 55] width 12 height 10
type button "true"
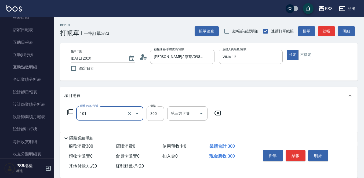
type input "洗髮(101)"
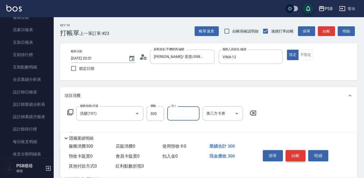
click at [300, 152] on button "結帳" at bounding box center [296, 155] width 20 height 11
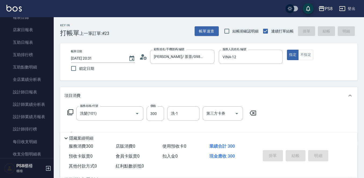
type input "2025/09/16 20:32"
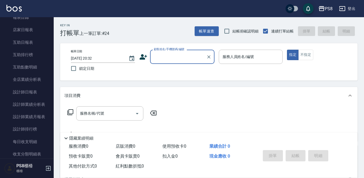
click at [172, 60] on input "顧客姓名/手機號碼/編號" at bounding box center [179, 56] width 52 height 9
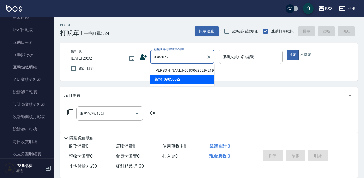
click at [172, 69] on li "林炳宏/0983062929/21900" at bounding box center [182, 70] width 64 height 9
type input "林炳宏/0983062929/21900"
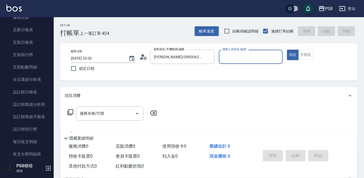
type input "佳亭-8"
click at [93, 112] on div "服務名稱/代號 服務名稱/代號" at bounding box center [109, 113] width 67 height 14
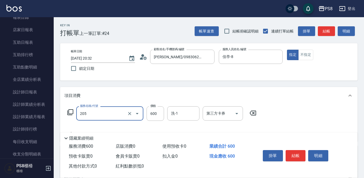
type input "A級洗剪600(205)"
click at [301, 150] on button "結帳" at bounding box center [296, 155] width 20 height 11
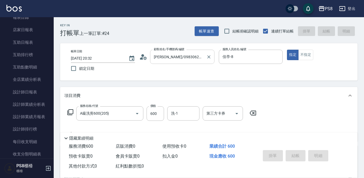
type input "2025/09/16 20:35"
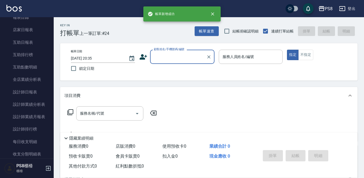
click at [166, 60] on input "顧客姓名/手機號碼/編號" at bounding box center [179, 56] width 52 height 9
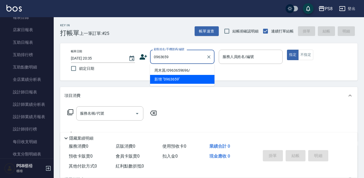
click at [157, 71] on li "周木菖/0963659696/" at bounding box center [182, 70] width 64 height 9
type input "周木菖/0963659696/"
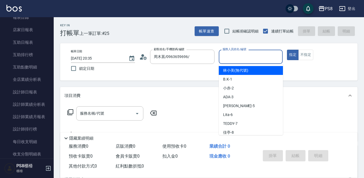
click at [237, 56] on input "服務人員姓名/編號" at bounding box center [250, 56] width 59 height 9
type input "佳亭-8"
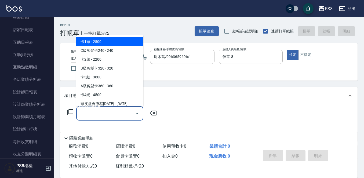
click at [107, 114] on input "服務名稱/代號" at bounding box center [106, 113] width 54 height 9
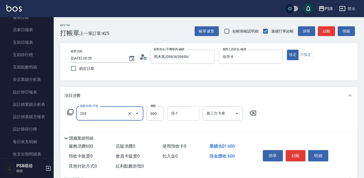
type input "A級洗剪600(205)"
click at [177, 114] on input "洗-1" at bounding box center [183, 113] width 27 height 9
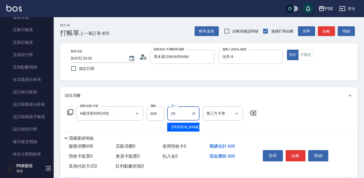
click at [185, 127] on span "[PERSON_NAME] -29" at bounding box center [189, 127] width 34 height 6
type input "[PERSON_NAME]-29"
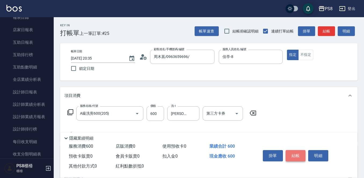
click at [294, 154] on button "結帳" at bounding box center [296, 155] width 20 height 11
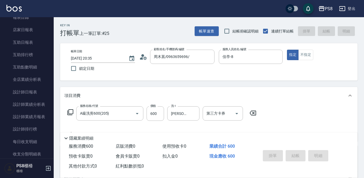
type input "2025/09/16 20:36"
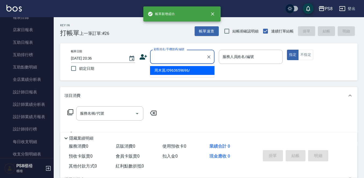
click at [189, 59] on input "顧客姓名/手機號碼/編號" at bounding box center [179, 56] width 52 height 9
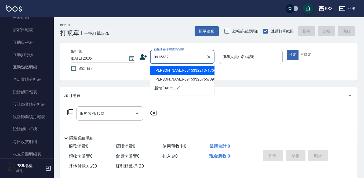
click at [176, 71] on li "周揚錞/0915332213/17568" at bounding box center [182, 70] width 64 height 9
type input "周揚錞/0915332213/17568"
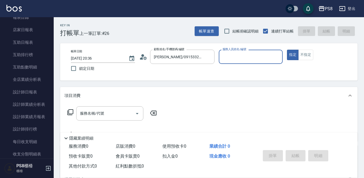
type input "佳亭-8"
click at [98, 113] on div "服務名稱/代號 服務名稱/代號" at bounding box center [109, 113] width 67 height 14
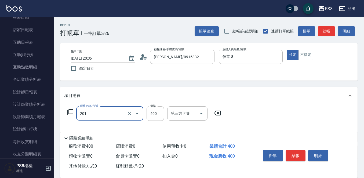
type input "洗剪400(201)"
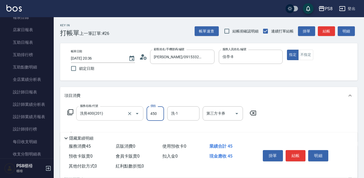
type input "450"
click at [295, 156] on button "結帳" at bounding box center [296, 155] width 20 height 11
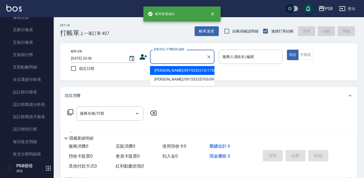
click at [176, 55] on input "顧客姓名/手機號碼/編號" at bounding box center [179, 56] width 52 height 9
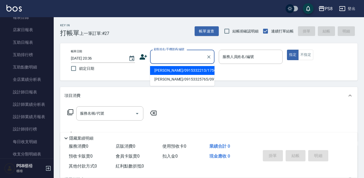
click at [3, 0] on div "PS8 登出" at bounding box center [182, 8] width 364 height 17
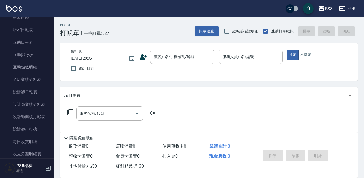
click at [8, 6] on img at bounding box center [13, 8] width 15 height 7
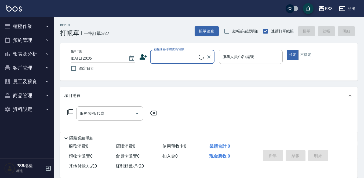
click at [26, 26] on button "櫃檯作業" at bounding box center [26, 26] width 49 height 14
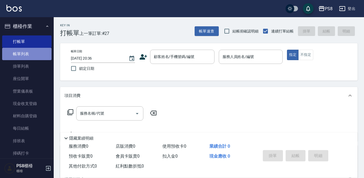
click at [29, 56] on link "帳單列表" at bounding box center [26, 54] width 49 height 12
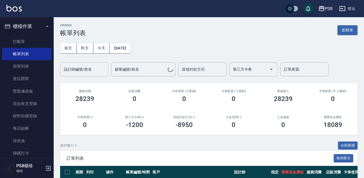
click at [85, 72] on div "設計師編號/姓名 設計師編號/姓名" at bounding box center [84, 69] width 48 height 14
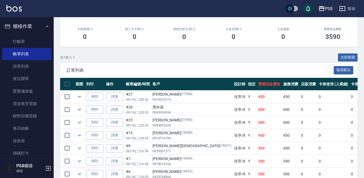
scroll to position [107, 0]
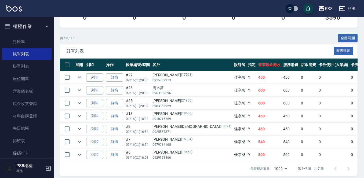
type input "佳亭-8"
click at [15, 11] on img at bounding box center [13, 8] width 15 height 7
